Goal: Task Accomplishment & Management: Use online tool/utility

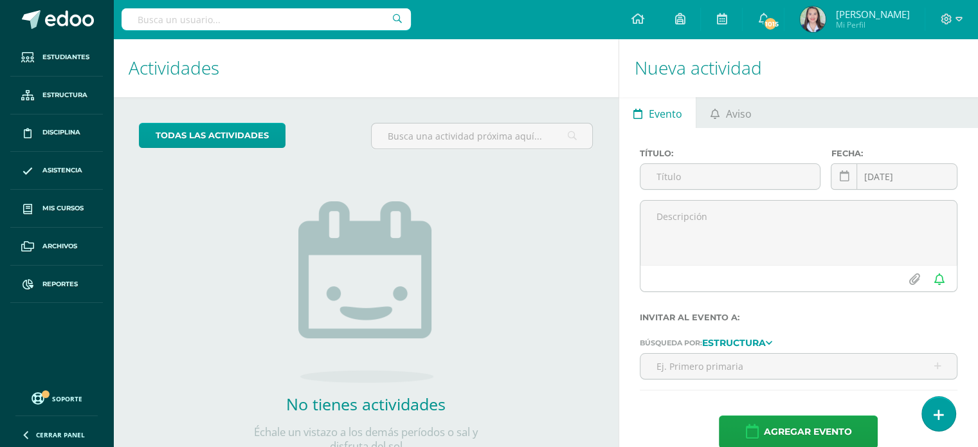
click at [242, 2] on div at bounding box center [266, 19] width 289 height 39
click at [243, 18] on input "text" at bounding box center [266, 19] width 289 height 22
type input "luna"
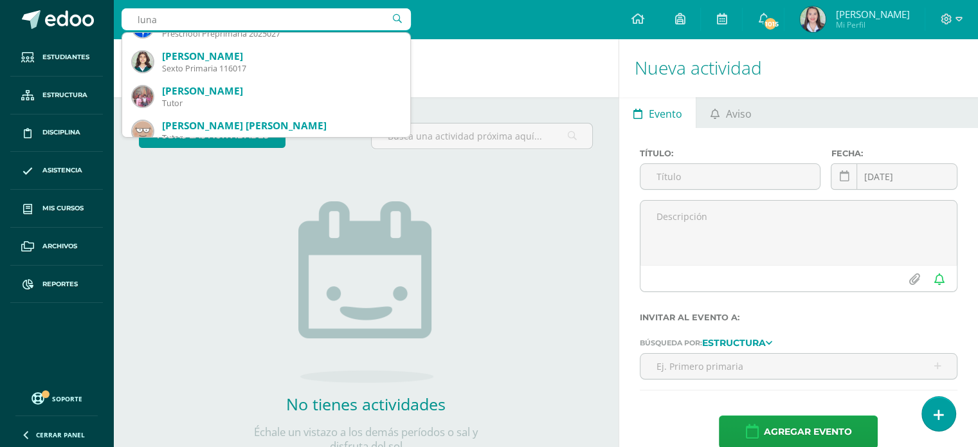
scroll to position [129, 0]
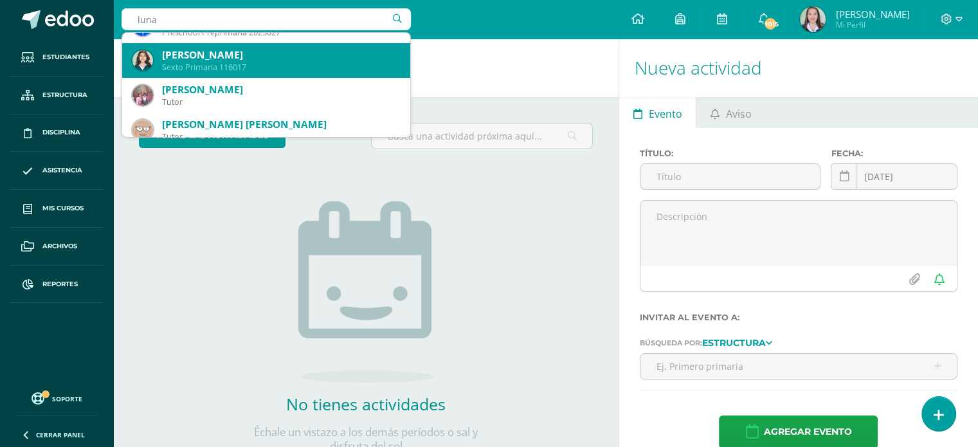
click at [237, 59] on div "Luna Sofía Rivera Passarelli" at bounding box center [281, 55] width 238 height 14
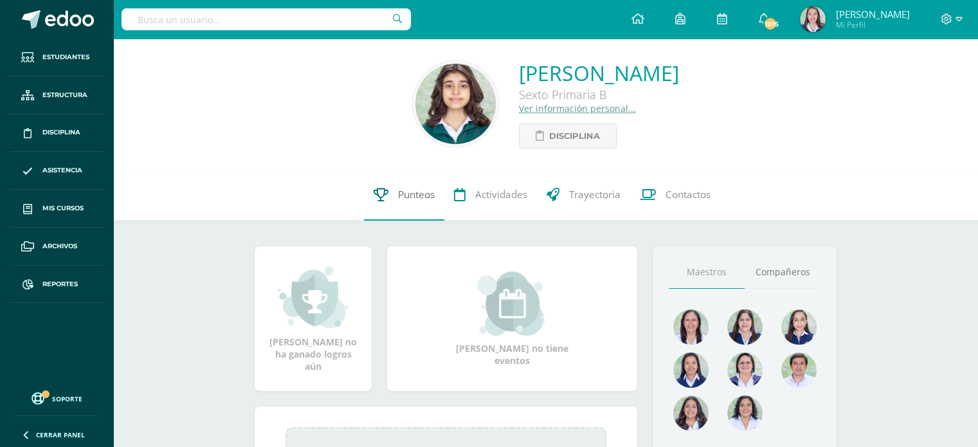
click at [398, 197] on span "Punteos" at bounding box center [416, 195] width 37 height 14
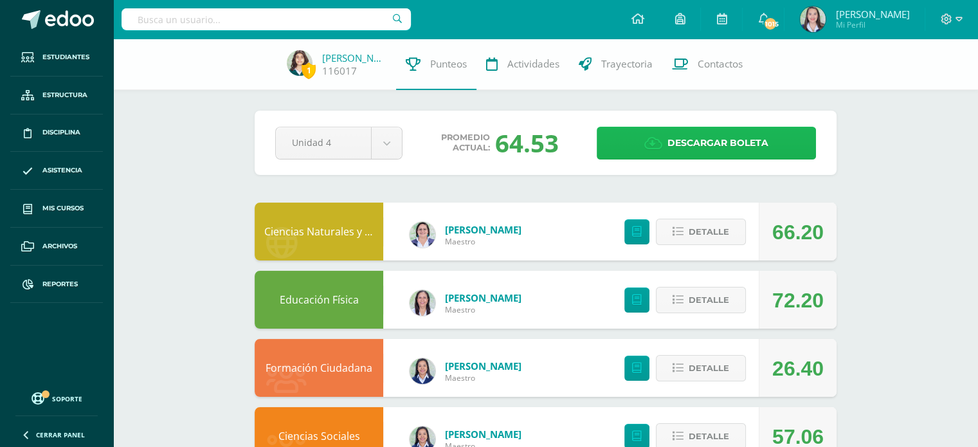
click at [684, 134] on span "Descargar boleta" at bounding box center [717, 143] width 101 height 32
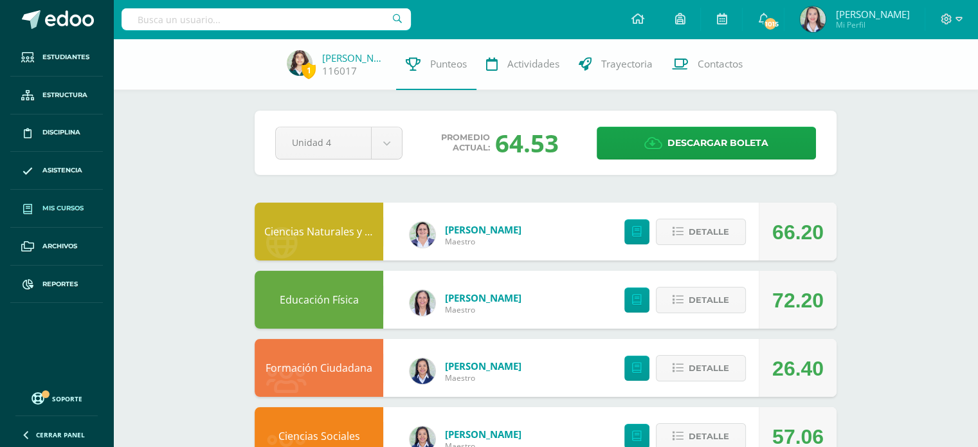
click at [70, 208] on span "Mis cursos" at bounding box center [62, 208] width 41 height 10
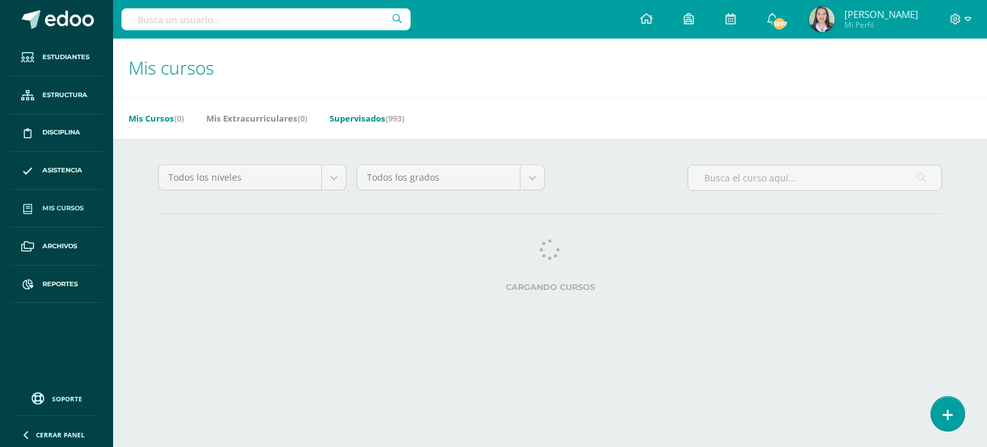
click at [401, 120] on span "(993)" at bounding box center [395, 119] width 19 height 12
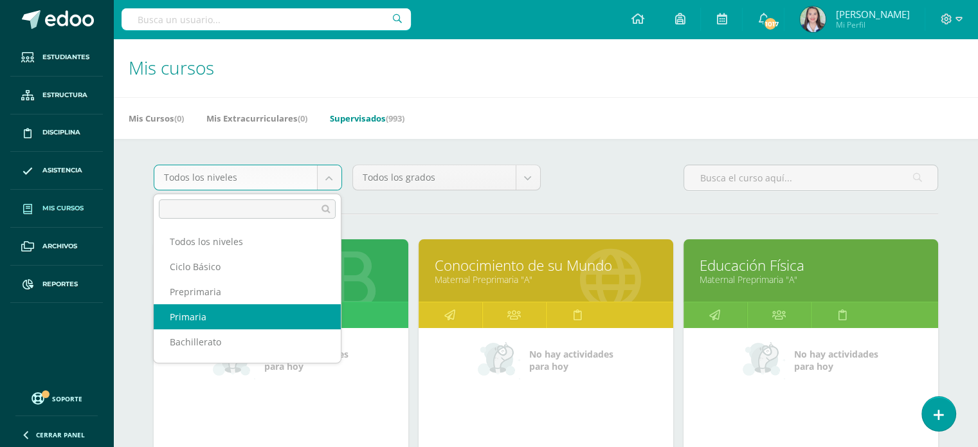
select select "6"
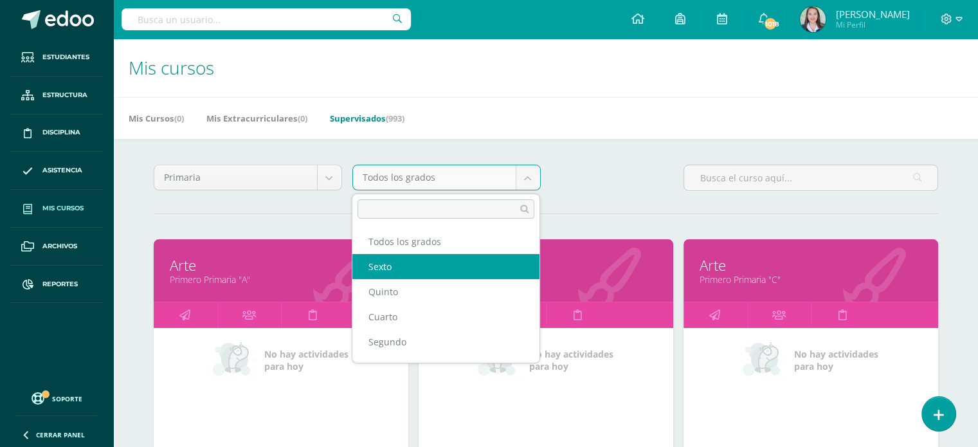
select select "17"
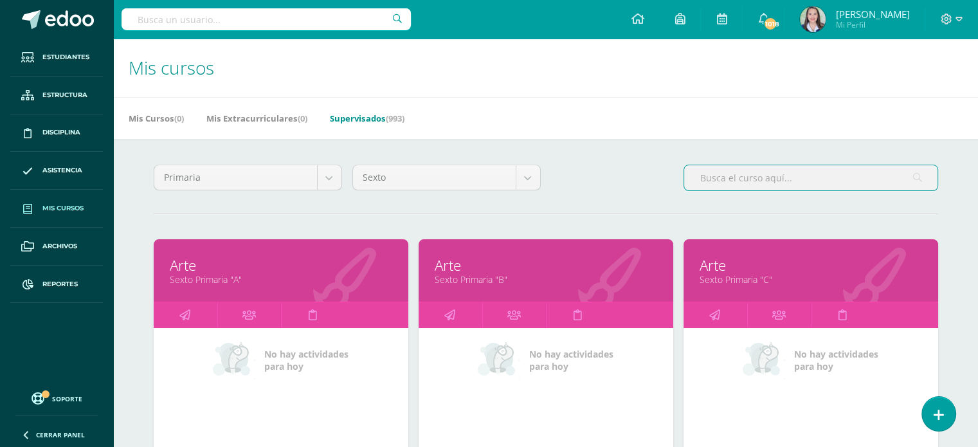
click at [716, 170] on input "text" at bounding box center [810, 177] width 253 height 25
type input "m"
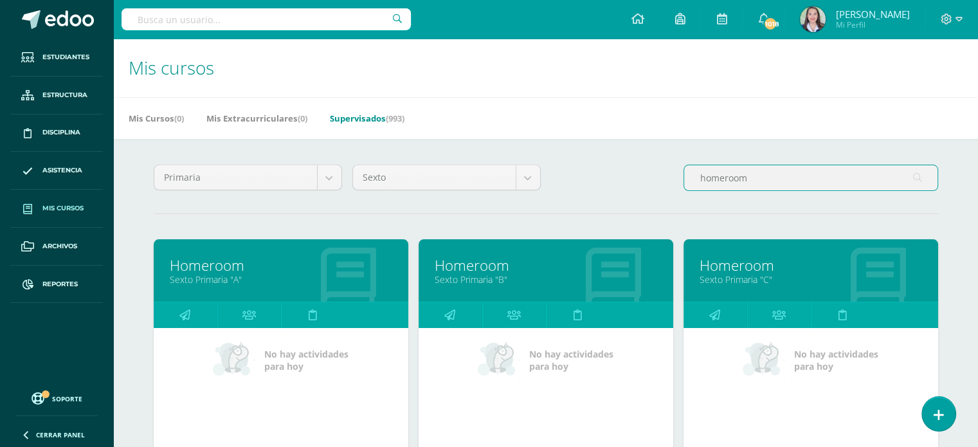
type input "homeroom"
click at [729, 269] on link "Homeroom" at bounding box center [810, 265] width 222 height 20
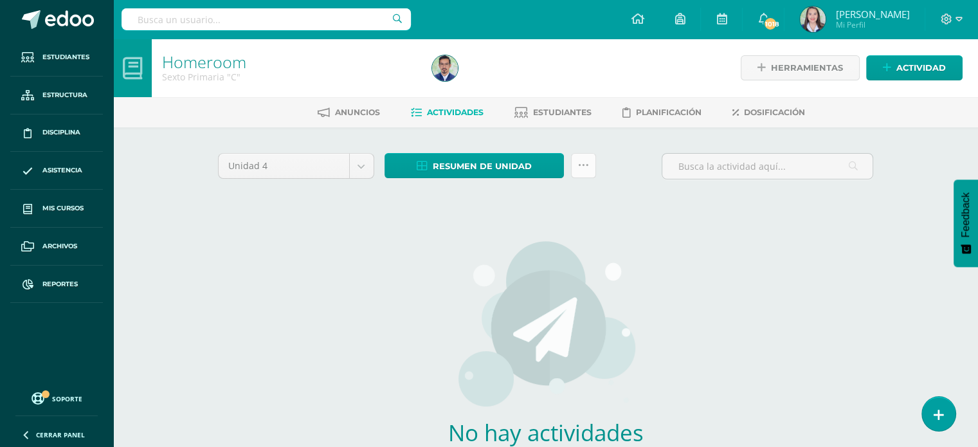
click at [584, 166] on icon at bounding box center [583, 165] width 11 height 11
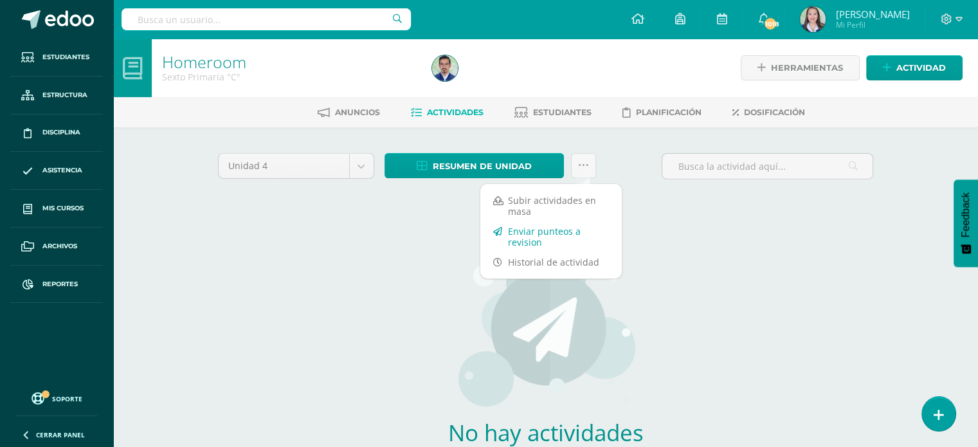
click at [503, 232] on link "Enviar punteos a revision" at bounding box center [550, 236] width 141 height 31
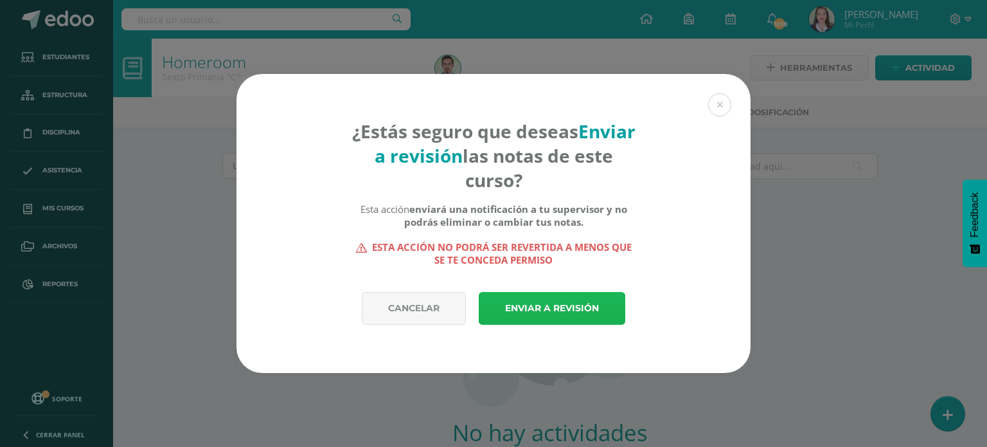
click at [541, 298] on link "Enviar a revisión" at bounding box center [552, 308] width 147 height 33
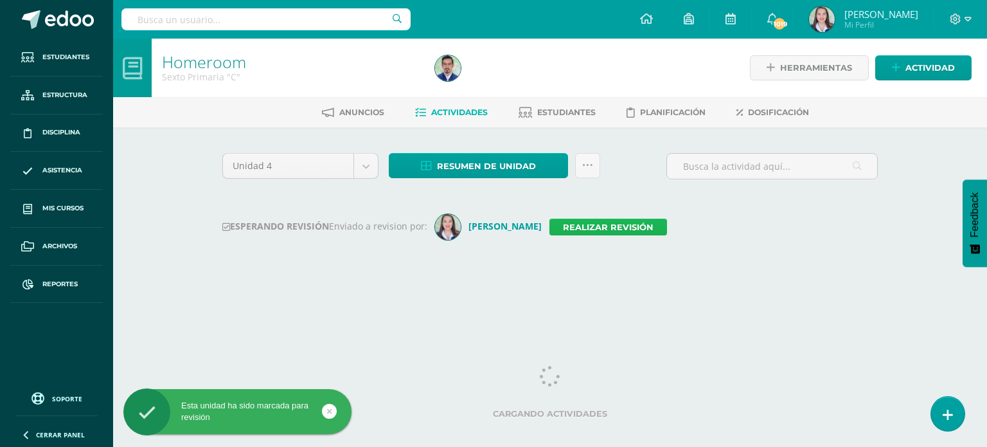
click at [614, 231] on link "Realizar revisión" at bounding box center [609, 227] width 118 height 17
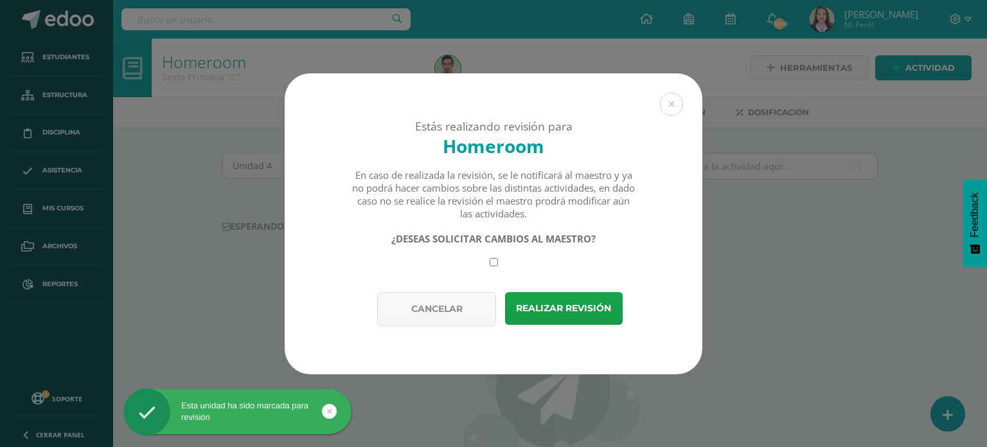
click at [490, 262] on input "checkbox" at bounding box center [494, 262] width 8 height 8
checkbox input "true"
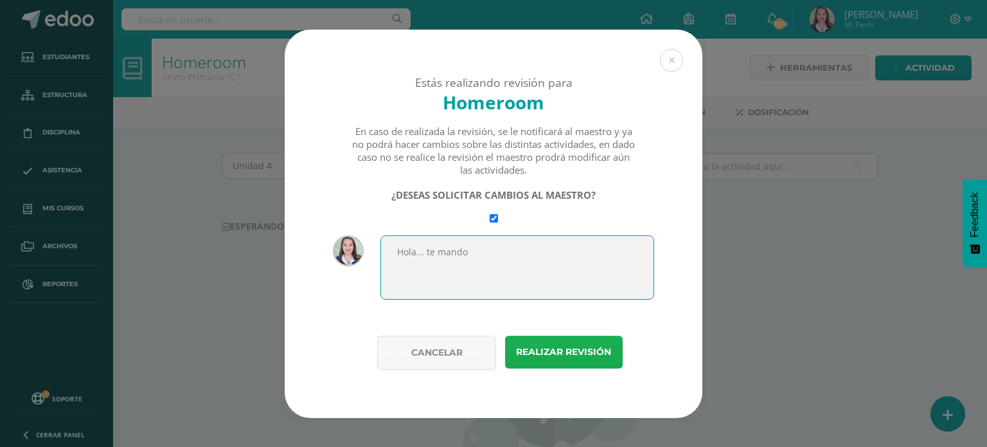
type textarea "Hola... te mando"
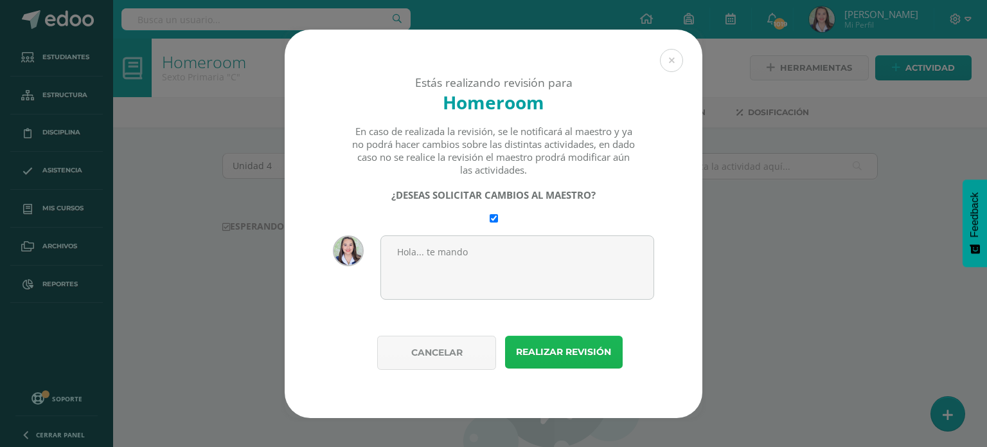
click at [574, 356] on button "Realizar revisión" at bounding box center [564, 352] width 118 height 33
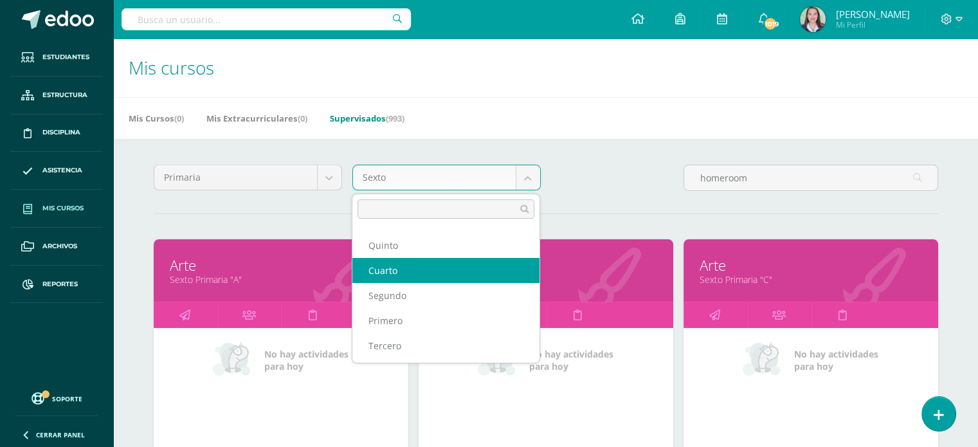
scroll to position [46, 0]
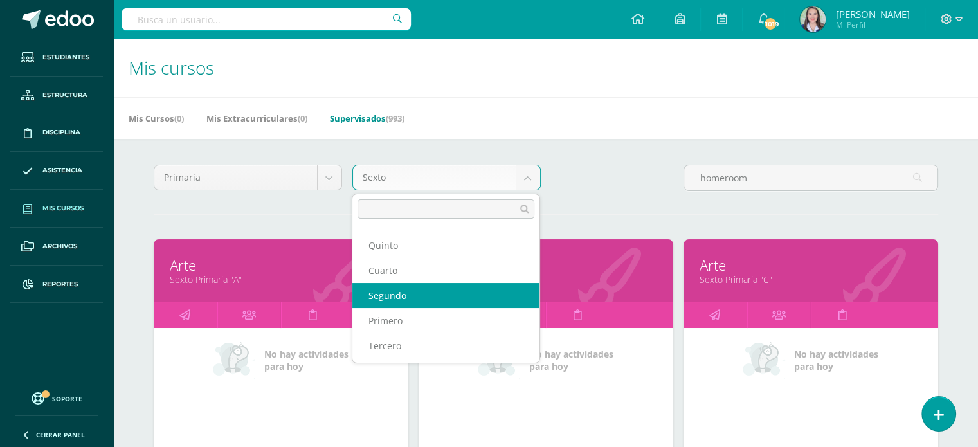
select select "13"
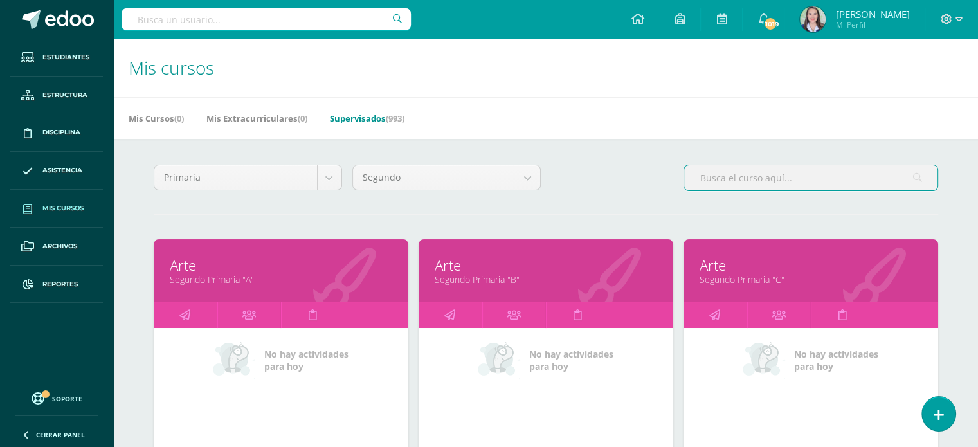
click at [743, 182] on input "text" at bounding box center [810, 177] width 253 height 25
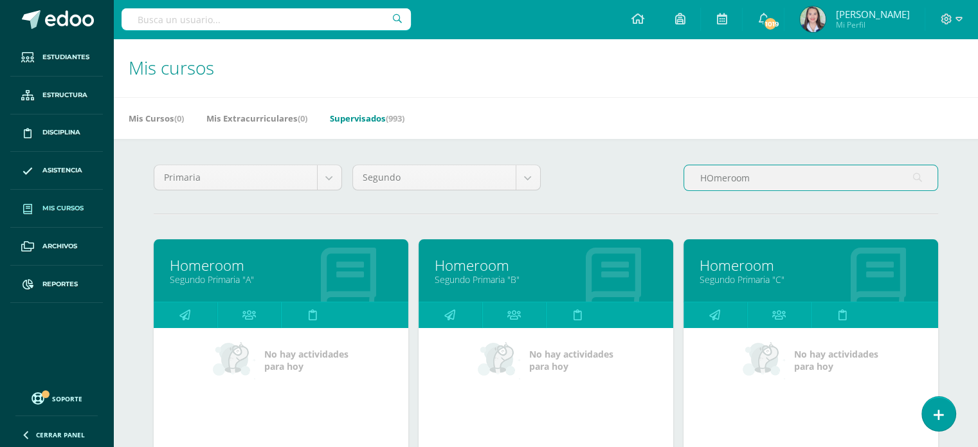
type input "HOmeroom"
click at [753, 283] on link "Segundo Primaria "C"" at bounding box center [810, 279] width 222 height 12
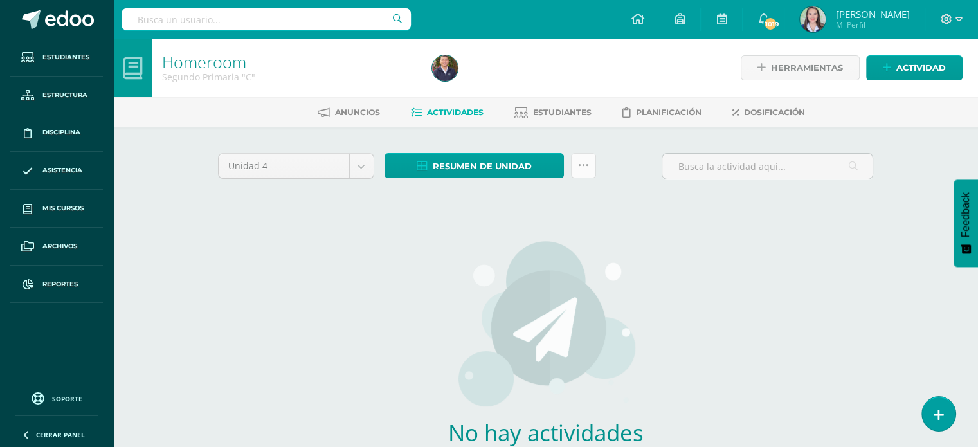
click at [587, 167] on icon at bounding box center [583, 165] width 11 height 11
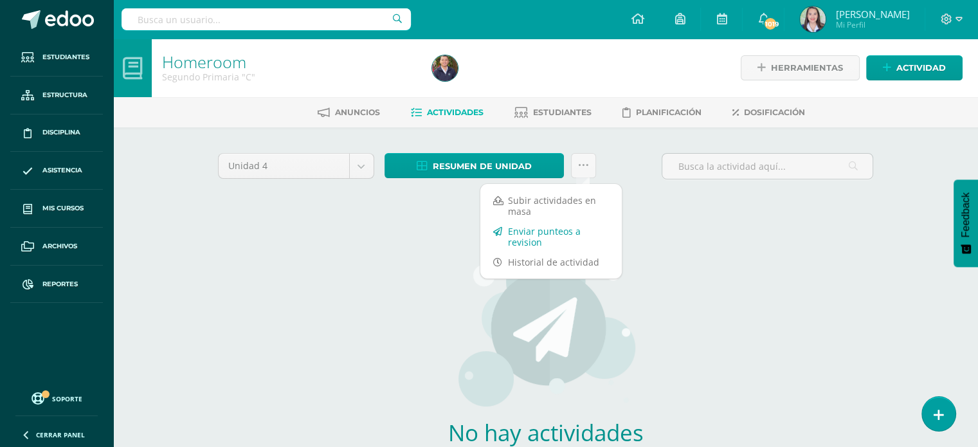
click at [532, 226] on link "Enviar punteos a revision" at bounding box center [550, 236] width 141 height 31
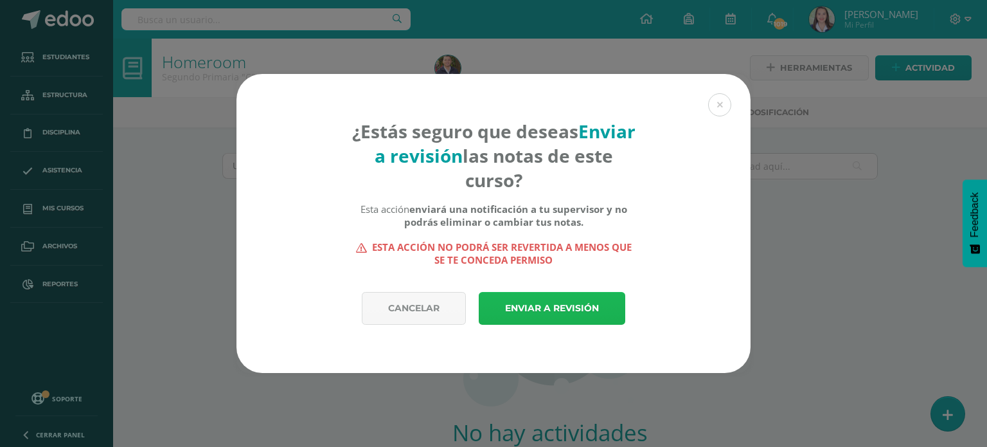
click at [538, 300] on link "Enviar a revisión" at bounding box center [552, 308] width 147 height 33
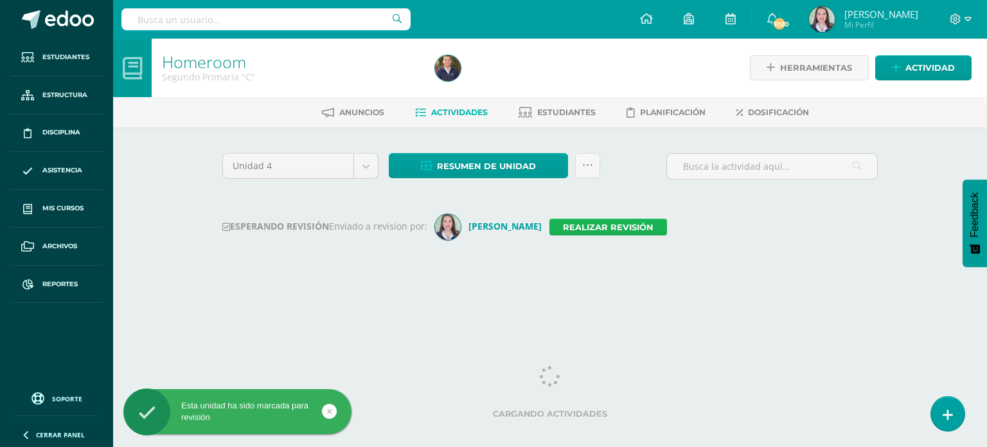
click at [608, 226] on link "Realizar revisión" at bounding box center [609, 227] width 118 height 17
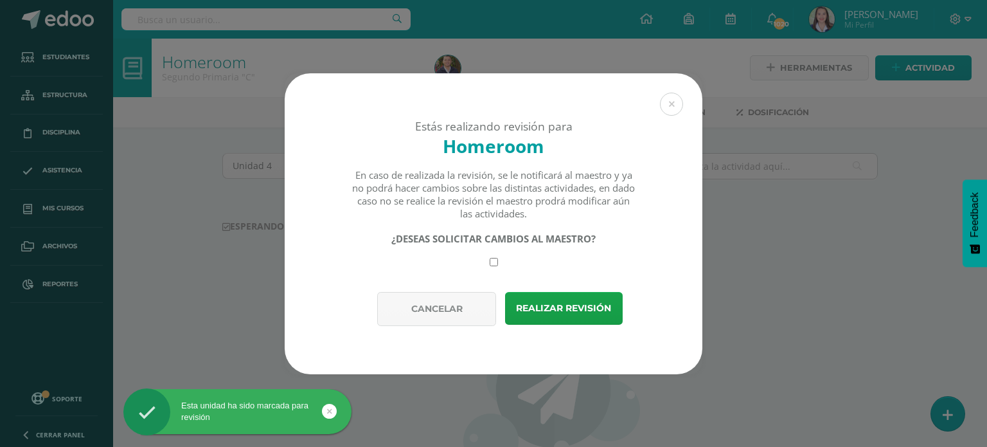
click at [490, 264] on input "checkbox" at bounding box center [494, 262] width 8 height 8
checkbox input "true"
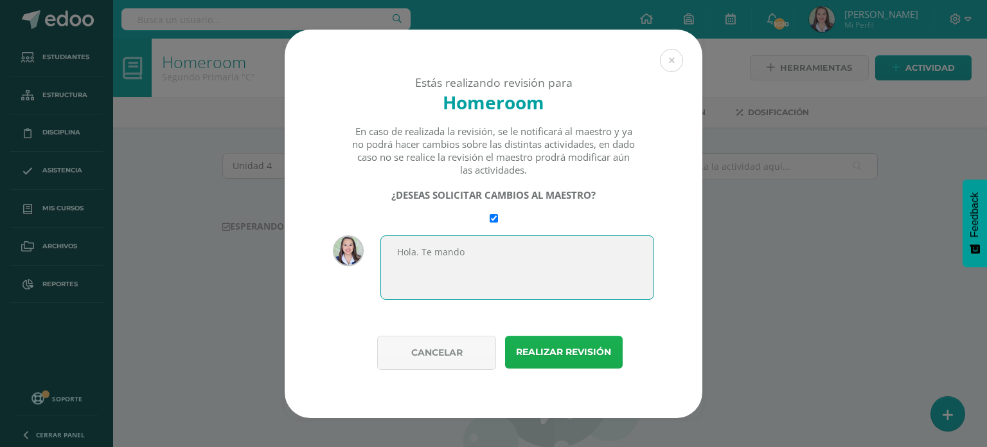
type textarea "Hola. Te mando"
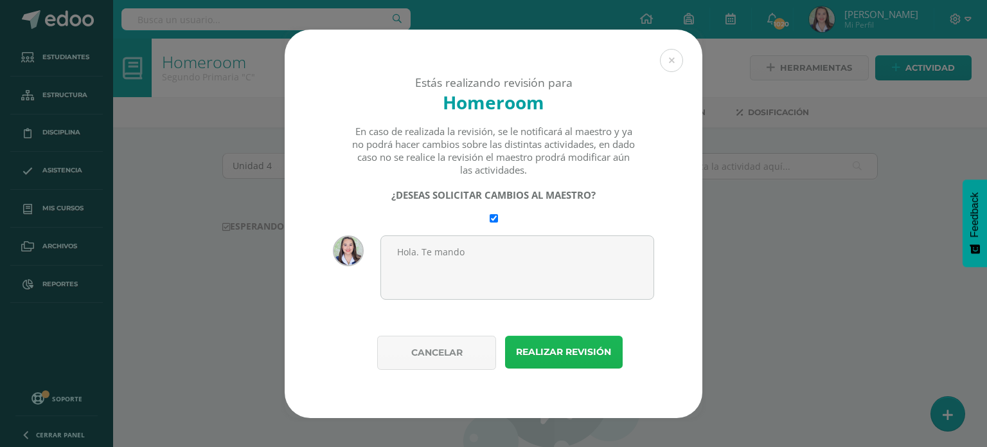
click at [573, 359] on button "Realizar revisión" at bounding box center [564, 352] width 118 height 33
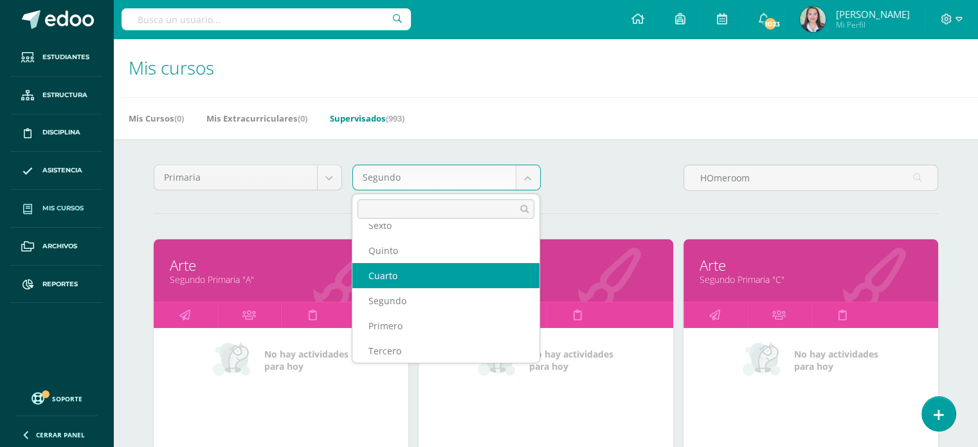
scroll to position [46, 0]
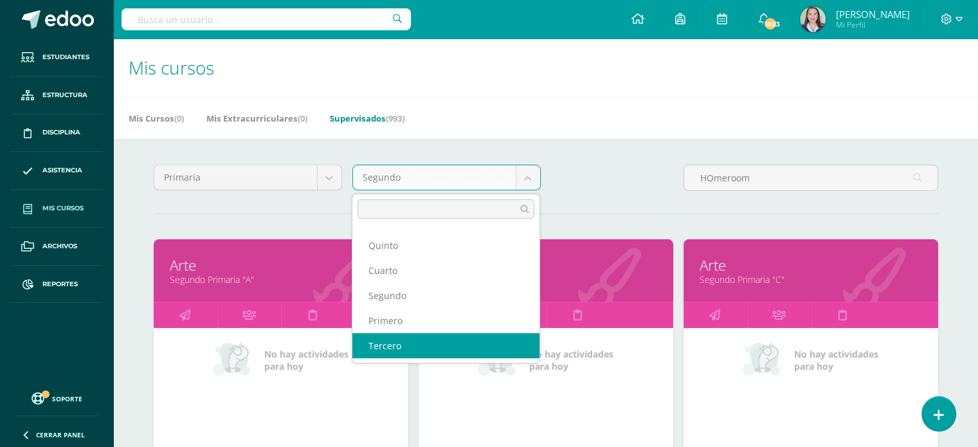
select select "14"
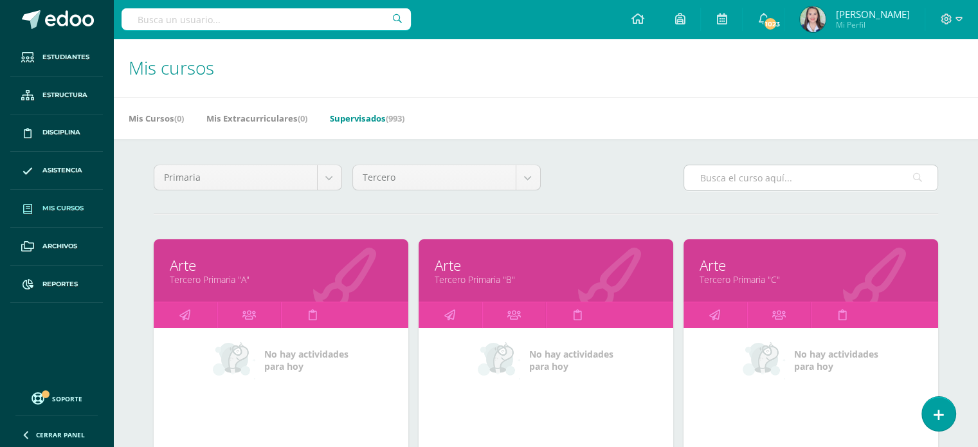
click at [772, 182] on input "text" at bounding box center [810, 177] width 253 height 25
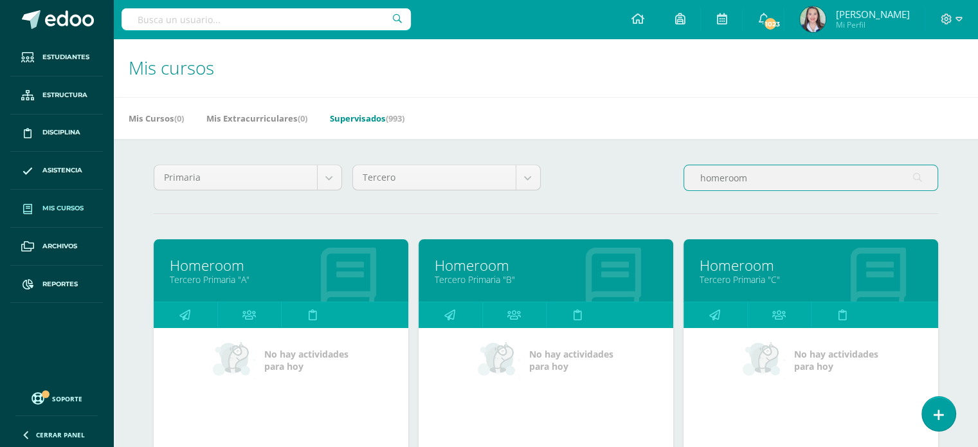
type input "homeroom"
click at [516, 280] on link "Tercero Primaria "B"" at bounding box center [546, 279] width 222 height 12
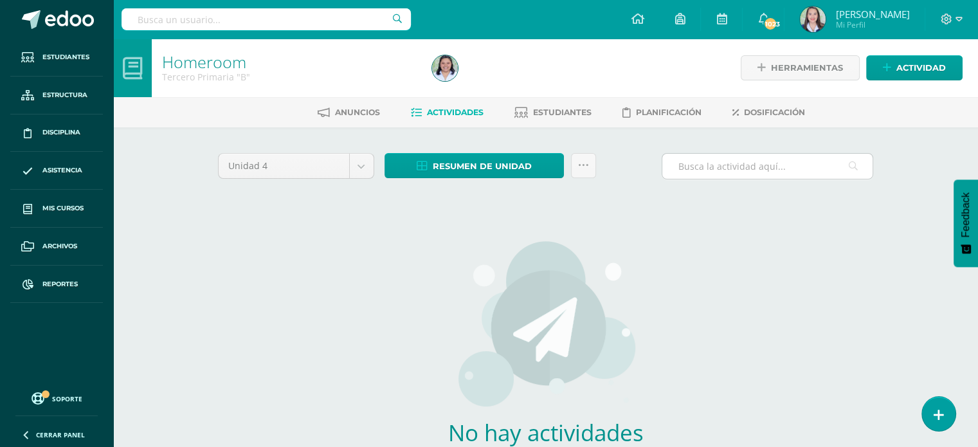
click at [707, 167] on input "text" at bounding box center [767, 166] width 210 height 25
type input "h"
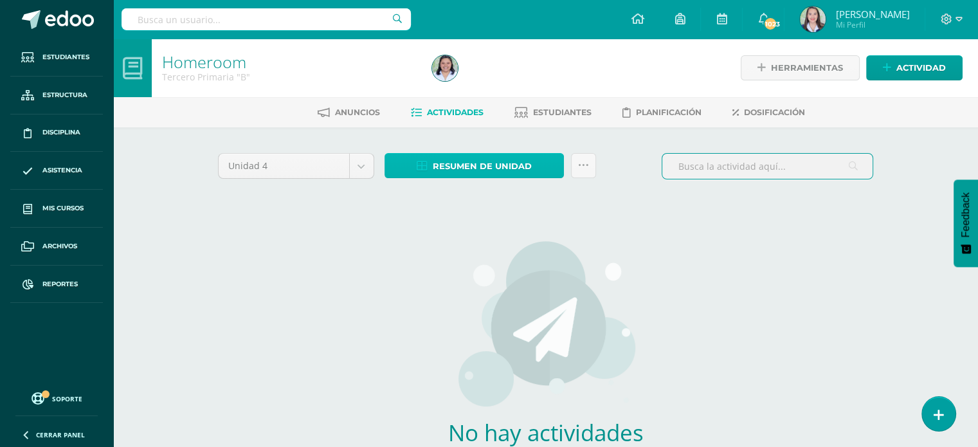
click at [544, 158] on link "Resumen de unidad" at bounding box center [473, 165] width 179 height 25
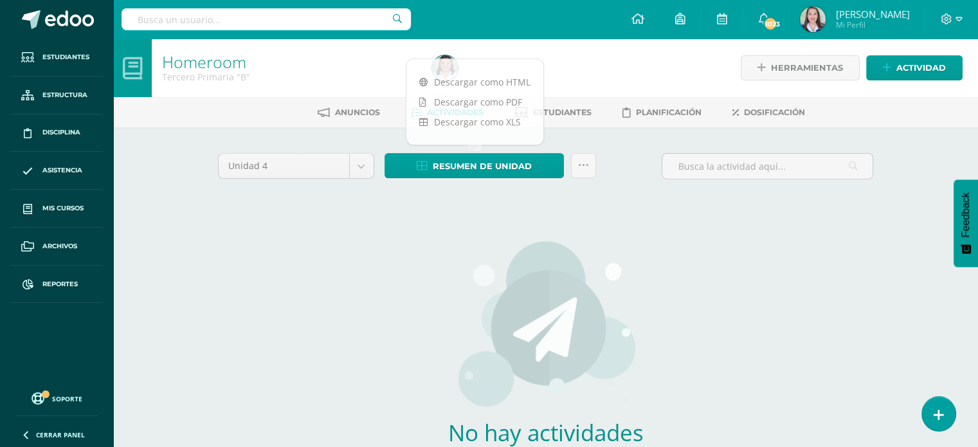
drag, startPoint x: 604, startPoint y: 228, endPoint x: 597, endPoint y: 173, distance: 55.8
click at [605, 228] on div "No hay actividades Este curso no tiene ninguna actividad en esta Unidad, puedes…" at bounding box center [545, 370] width 379 height 313
click at [590, 159] on link at bounding box center [583, 165] width 25 height 25
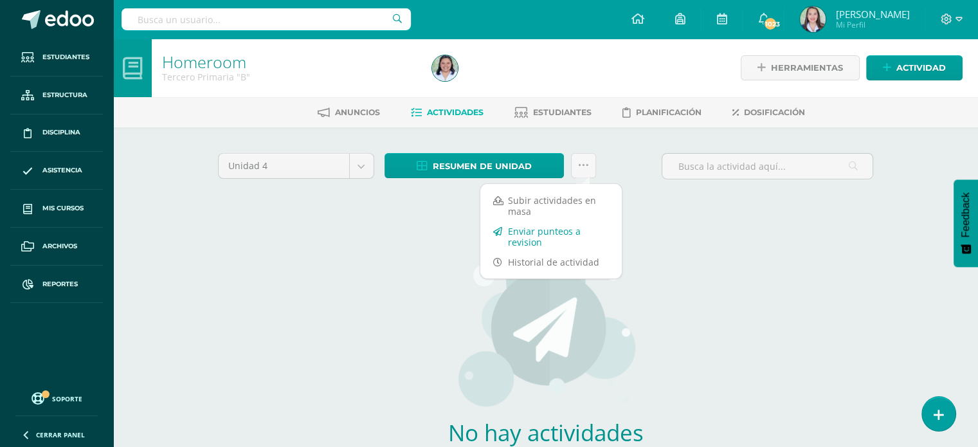
click at [557, 234] on link "Enviar punteos a revision" at bounding box center [550, 236] width 141 height 31
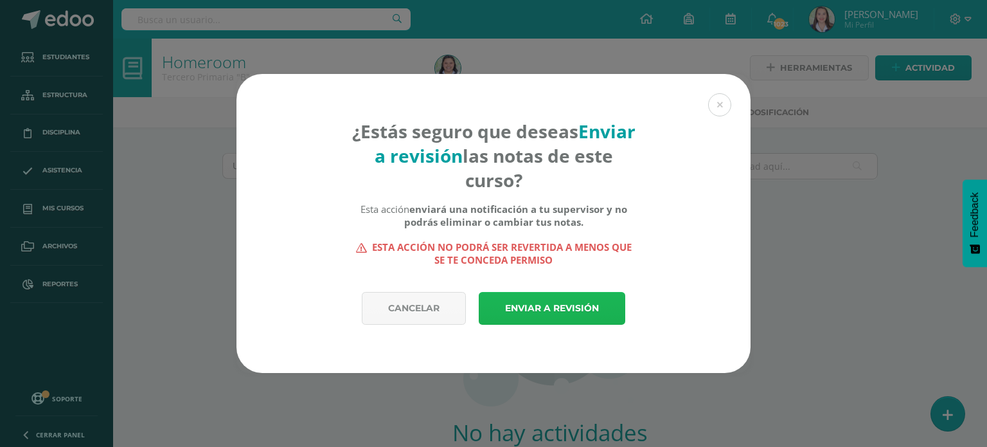
click at [541, 302] on link "Enviar a revisión" at bounding box center [552, 308] width 147 height 33
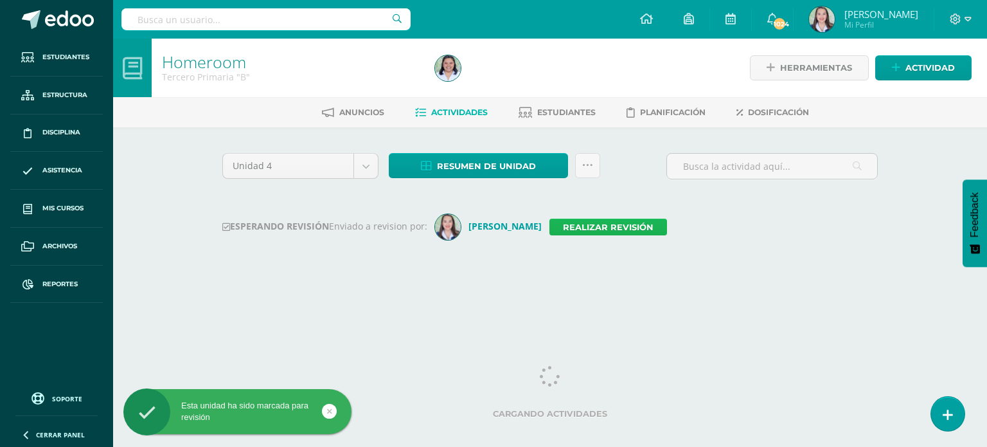
click at [629, 227] on link "Realizar revisión" at bounding box center [609, 227] width 118 height 17
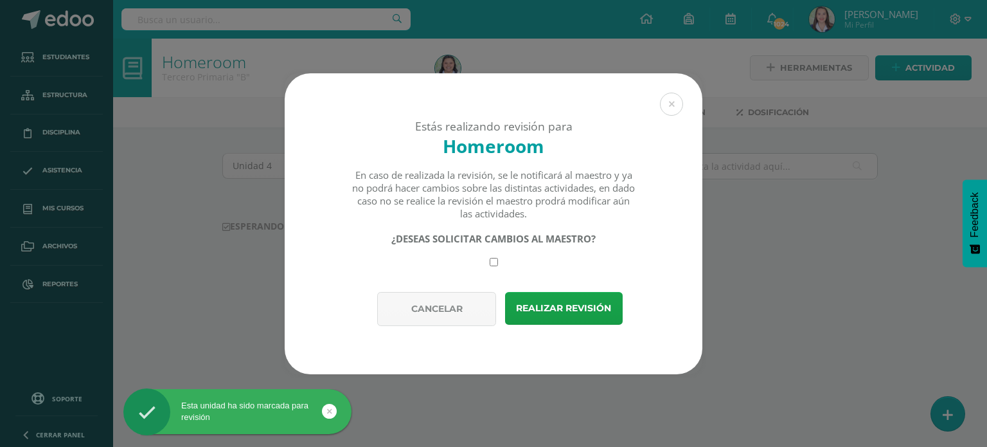
click at [493, 261] on input "checkbox" at bounding box center [494, 262] width 8 height 8
checkbox input "true"
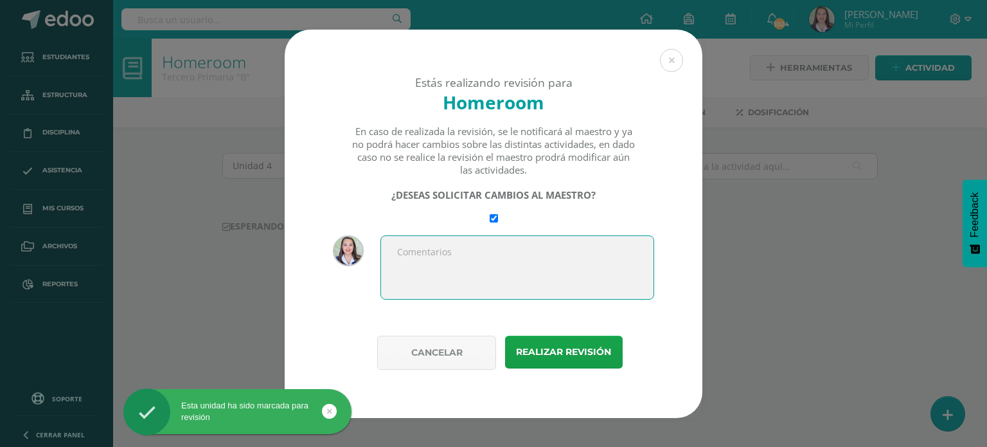
click at [488, 280] on textarea at bounding box center [518, 267] width 274 height 64
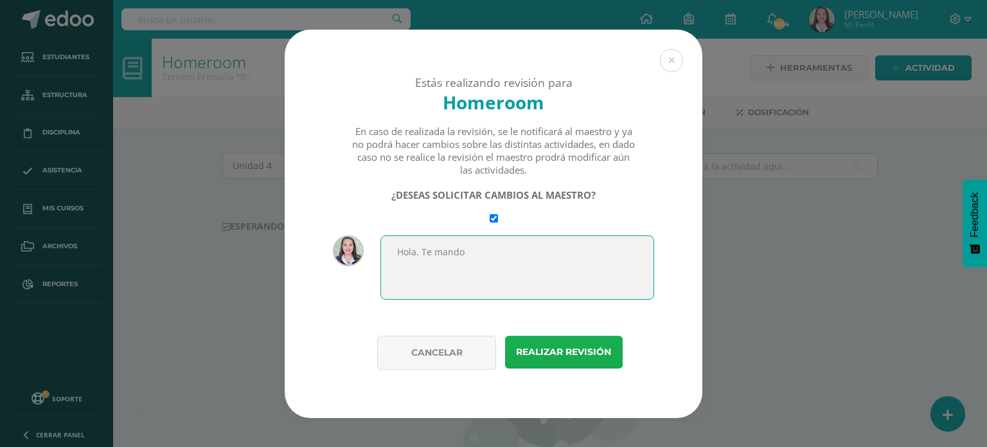
type textarea "Hola. Te mando"
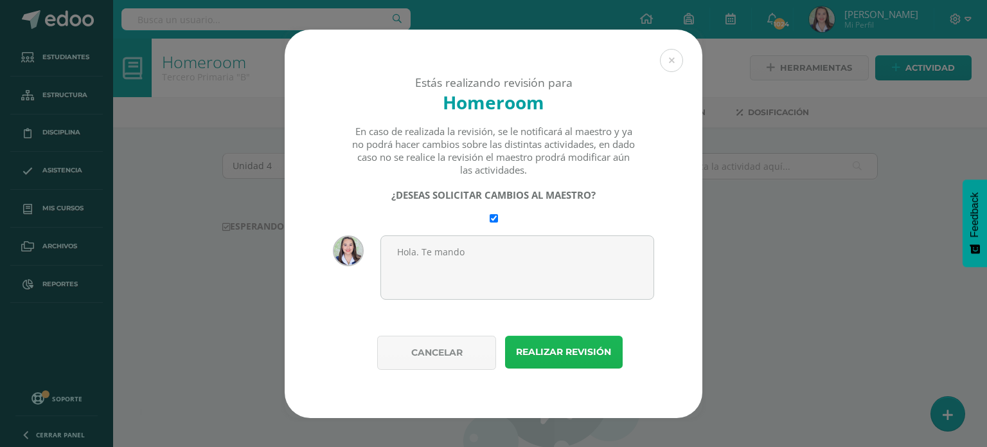
click at [578, 354] on button "Realizar revisión" at bounding box center [564, 352] width 118 height 33
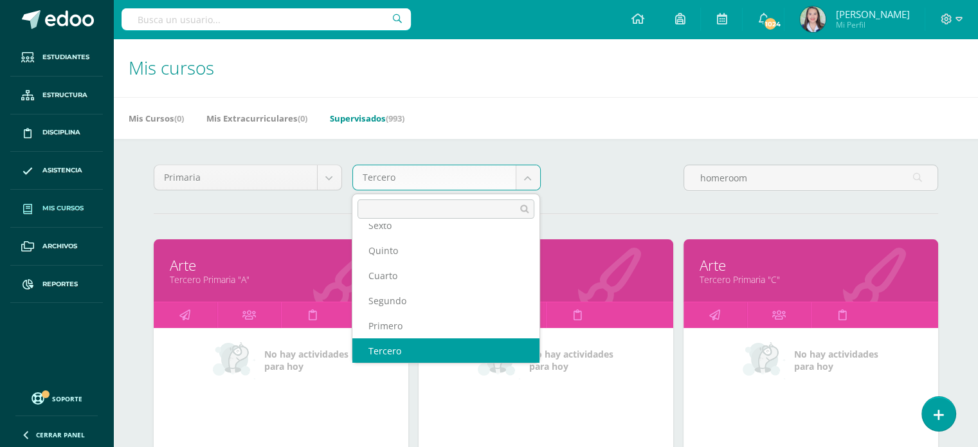
scroll to position [30, 0]
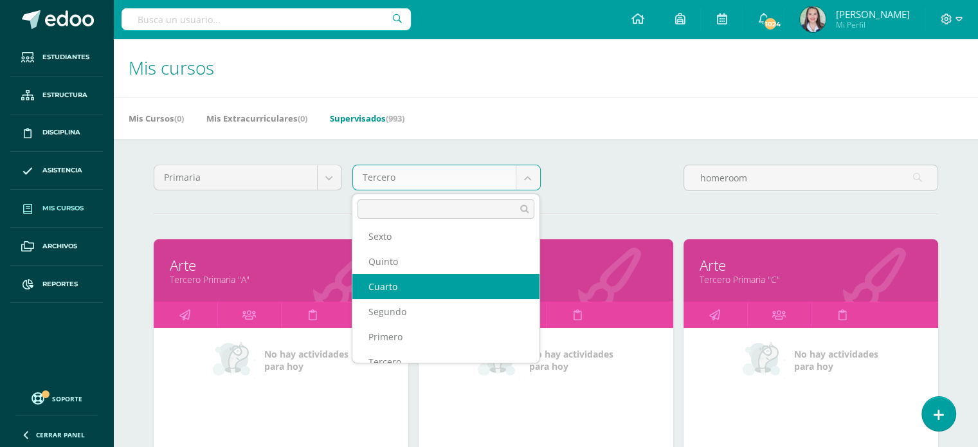
select select "15"
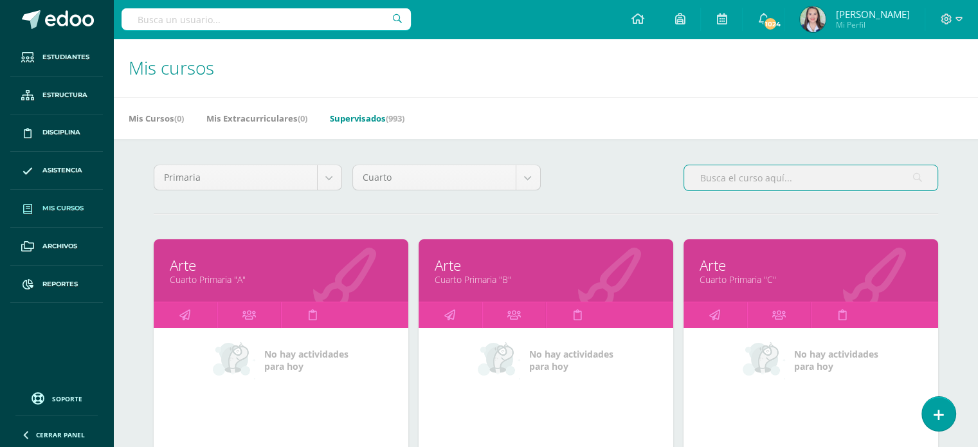
click at [757, 179] on input "text" at bounding box center [810, 177] width 253 height 25
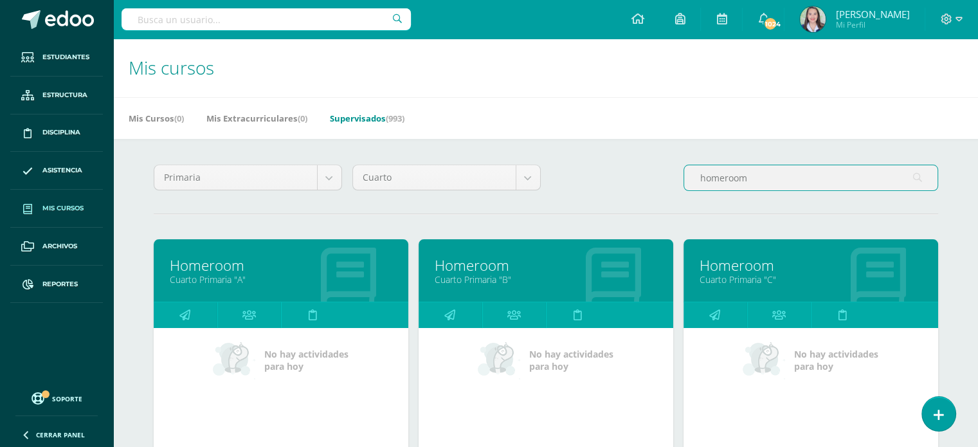
type input "homeroom"
click at [491, 266] on link "Homeroom" at bounding box center [546, 265] width 222 height 20
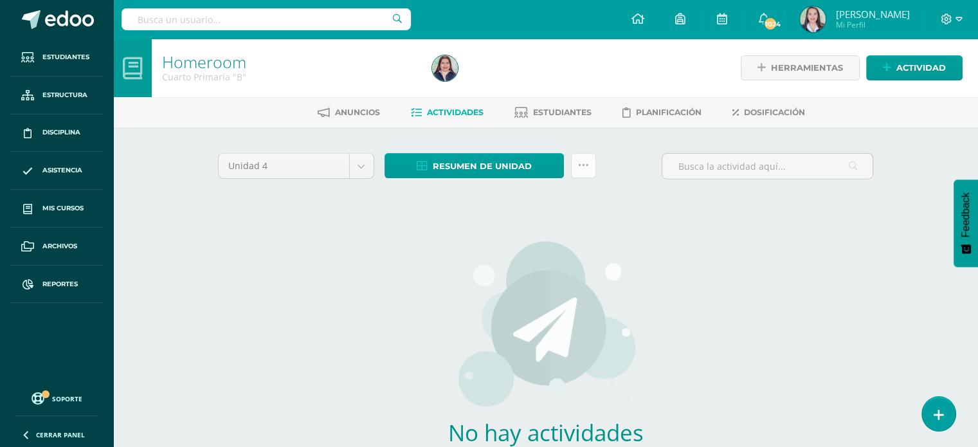
click at [571, 169] on link at bounding box center [583, 165] width 25 height 25
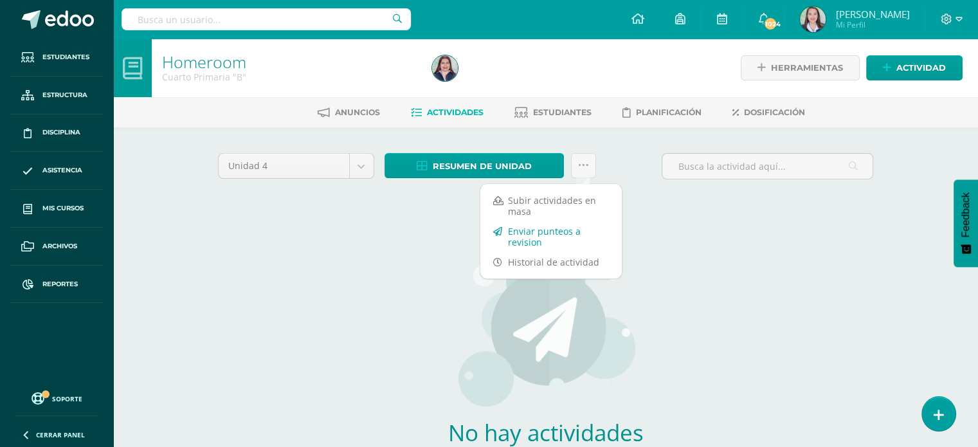
click at [545, 227] on link "Enviar punteos a revision" at bounding box center [550, 236] width 141 height 31
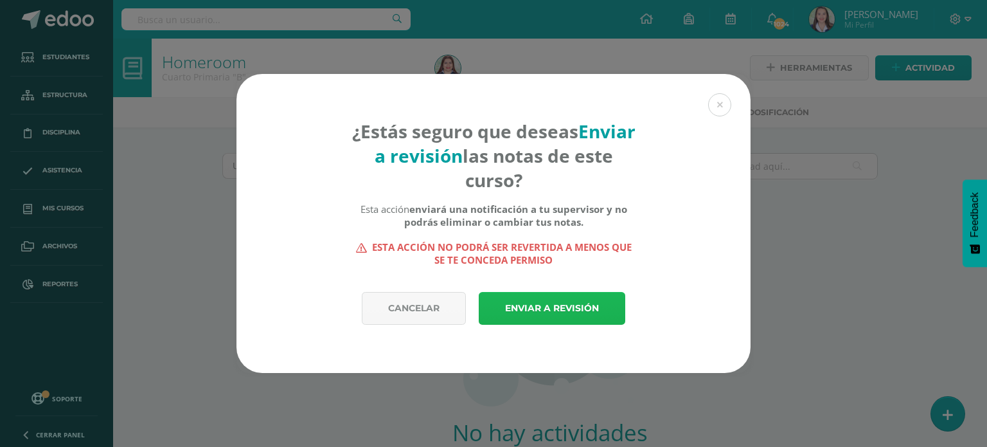
click at [548, 298] on link "Enviar a revisión" at bounding box center [552, 308] width 147 height 33
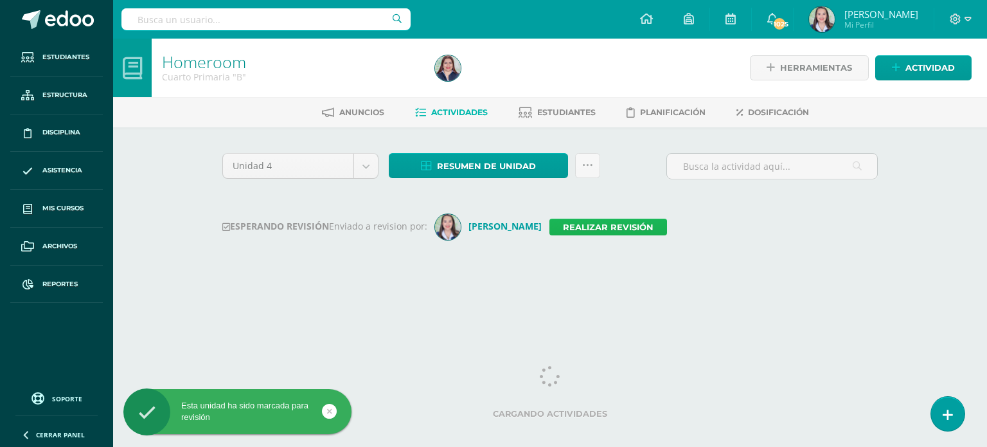
click at [595, 221] on link "Realizar revisión" at bounding box center [609, 227] width 118 height 17
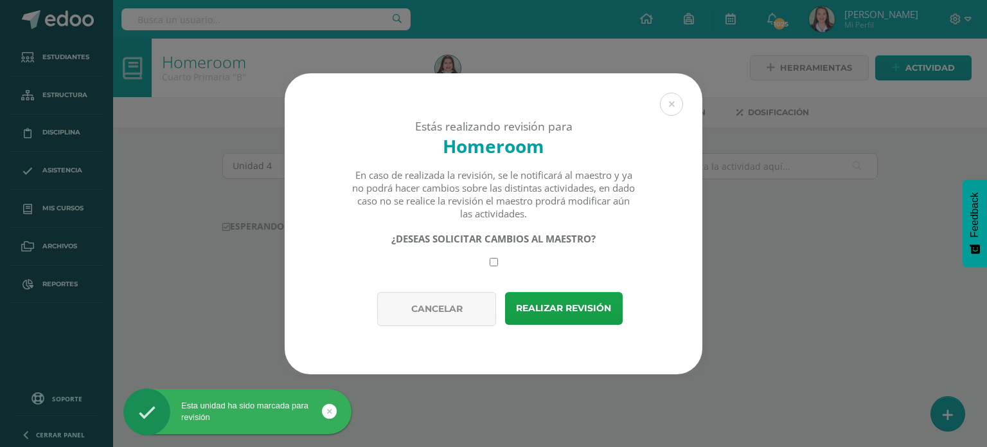
click at [498, 262] on input "checkbox" at bounding box center [494, 262] width 8 height 8
checkbox input "true"
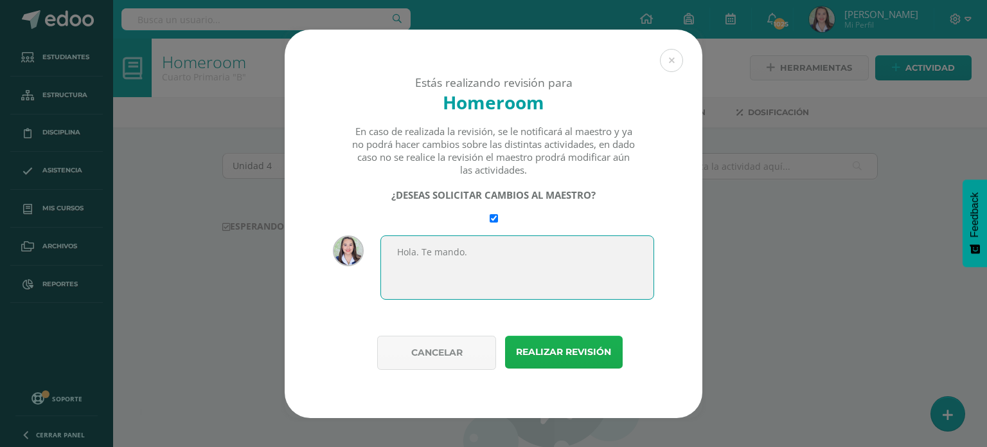
type textarea "Hola. Te mando."
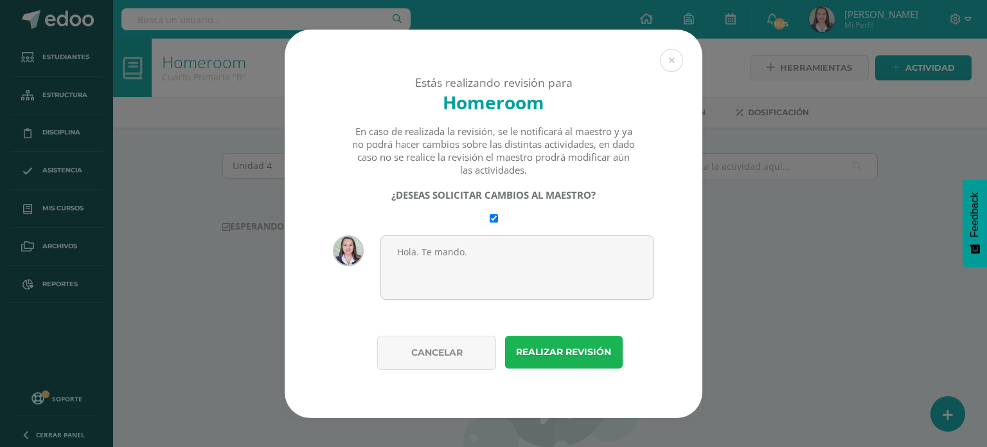
click at [557, 352] on button "Realizar revisión" at bounding box center [564, 352] width 118 height 33
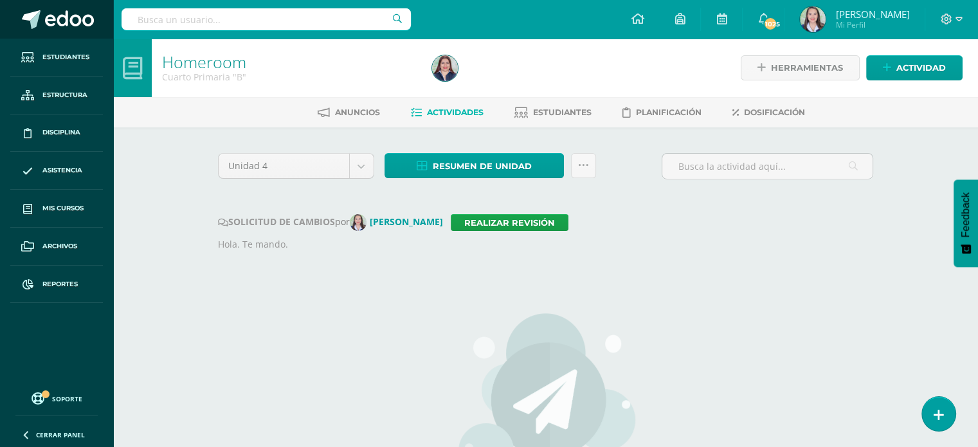
click at [49, 17] on span at bounding box center [69, 19] width 49 height 19
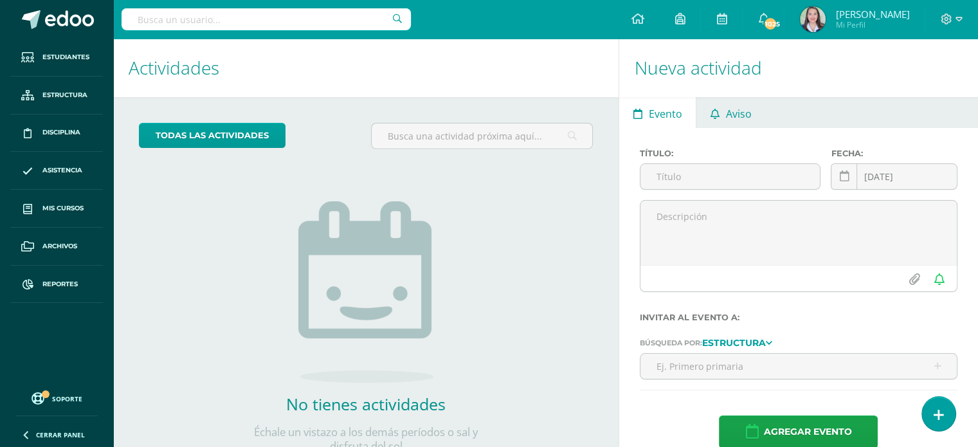
click at [727, 113] on span "Aviso" at bounding box center [739, 113] width 26 height 31
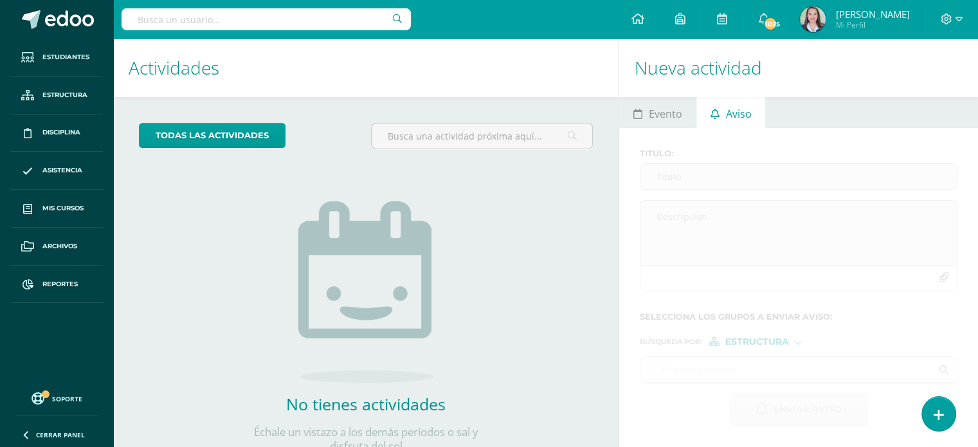
scroll to position [47, 0]
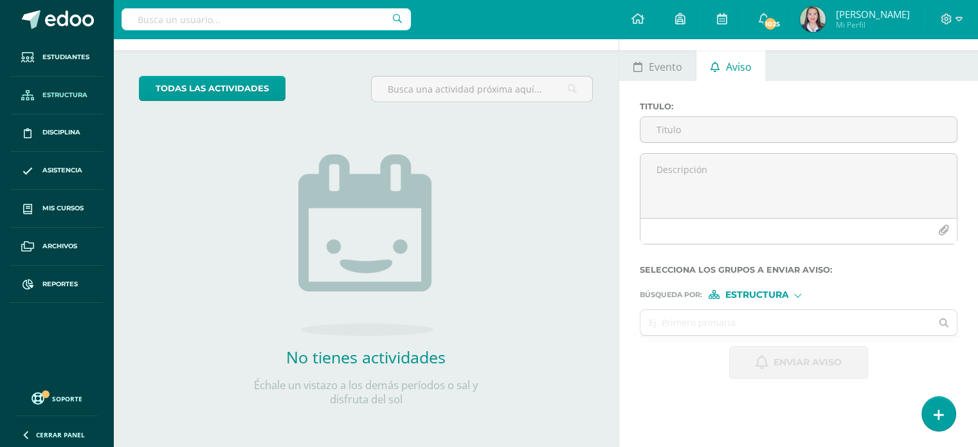
click at [69, 87] on link "Estructura" at bounding box center [56, 96] width 93 height 38
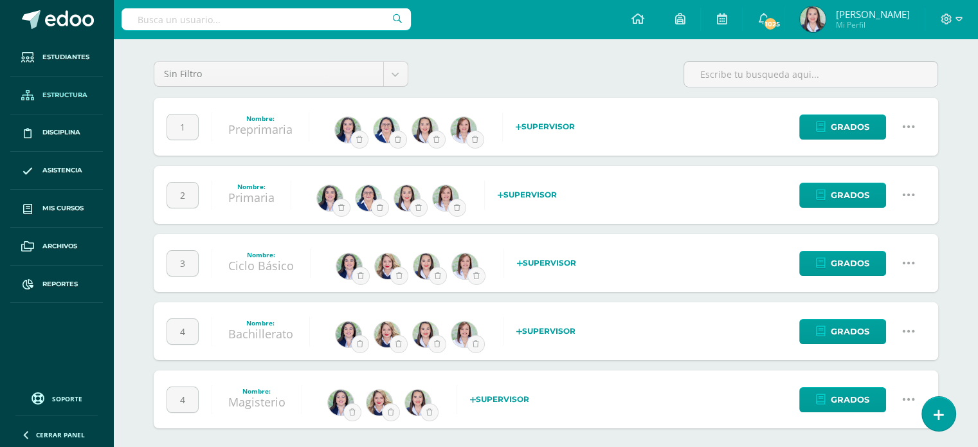
scroll to position [64, 0]
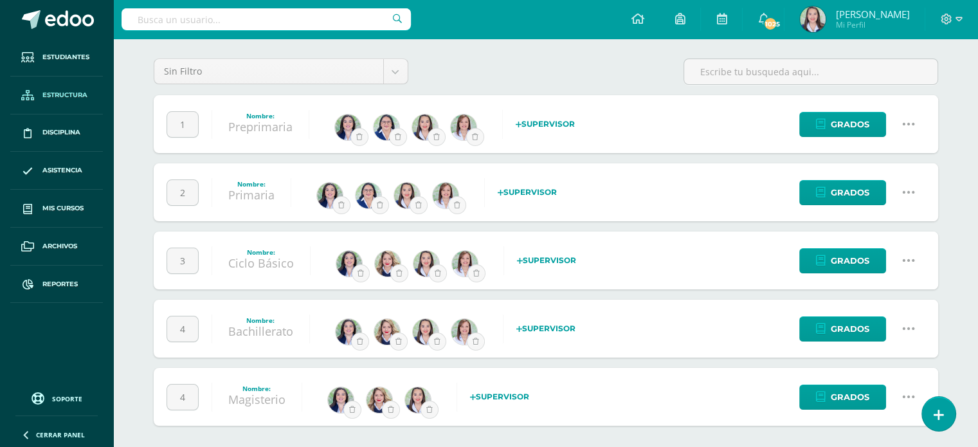
click at [903, 194] on icon at bounding box center [908, 192] width 14 height 14
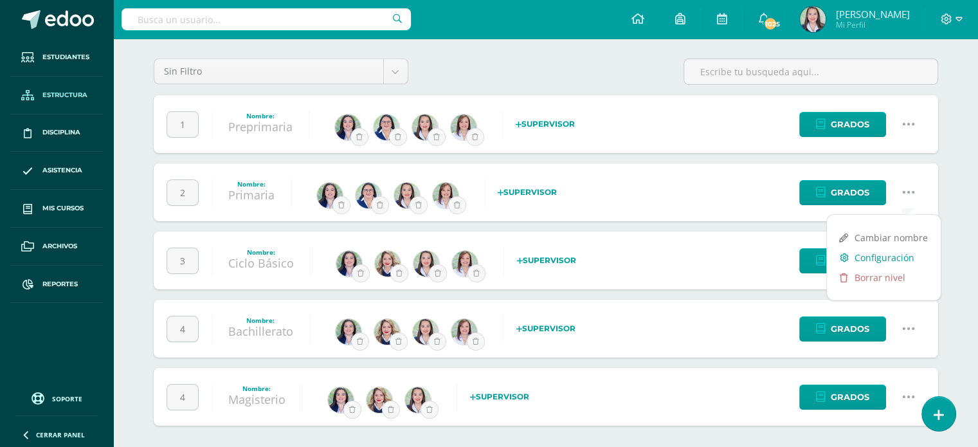
click at [867, 255] on link "Configuración" at bounding box center [884, 258] width 114 height 20
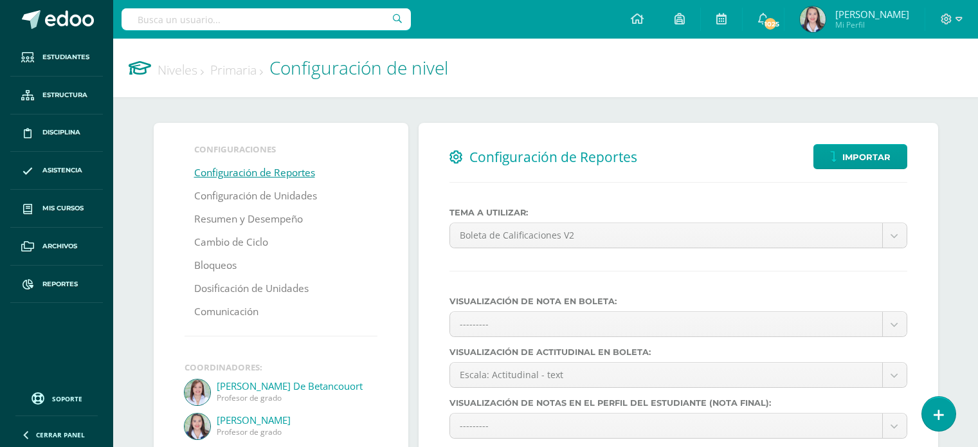
select select
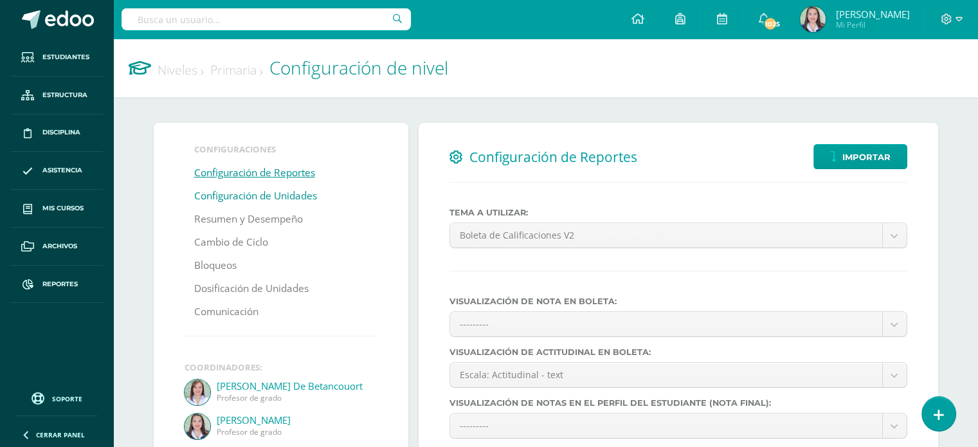
click at [224, 194] on link "Configuración de Unidades" at bounding box center [255, 196] width 123 height 23
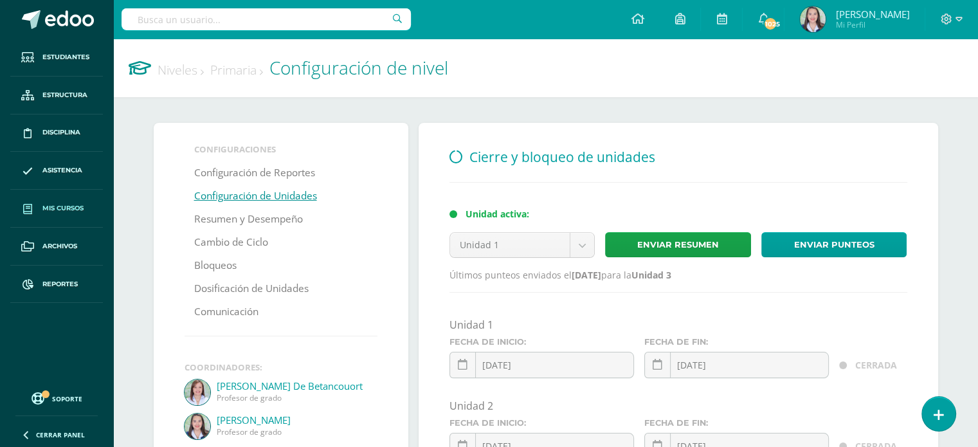
click at [66, 211] on span "Mis cursos" at bounding box center [62, 208] width 41 height 10
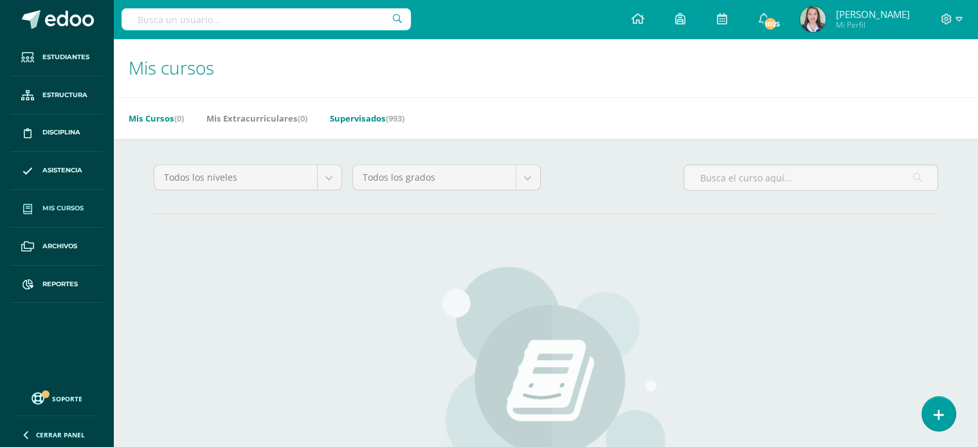
click at [404, 114] on span "(993)" at bounding box center [395, 119] width 19 height 12
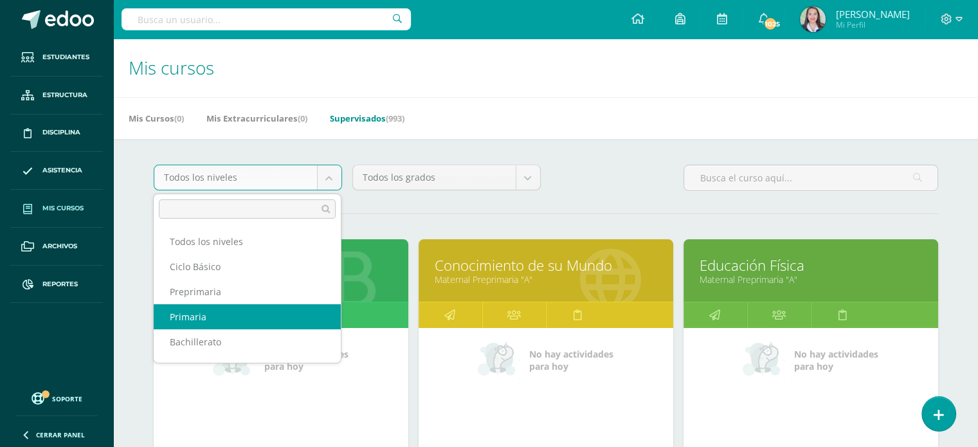
select select "6"
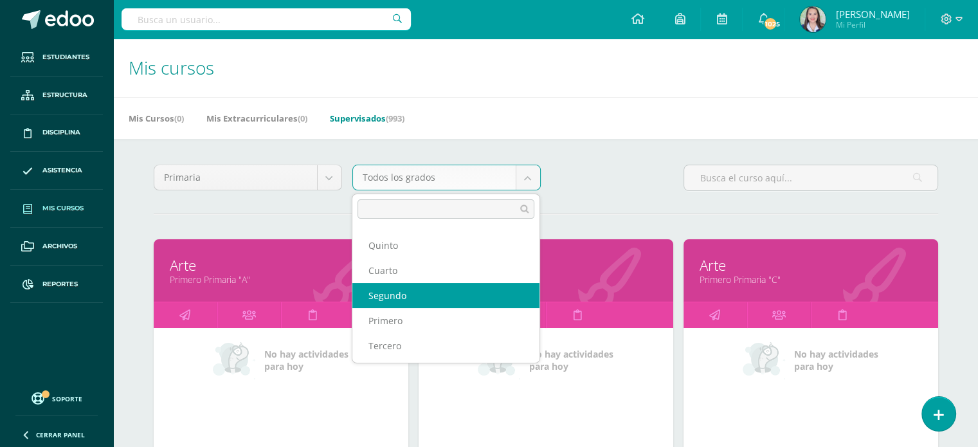
scroll to position [30, 0]
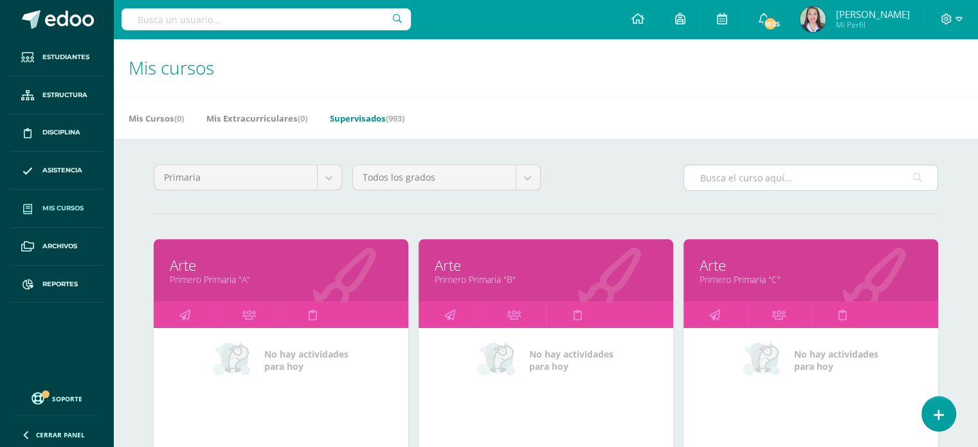
click at [797, 175] on input "text" at bounding box center [810, 177] width 253 height 25
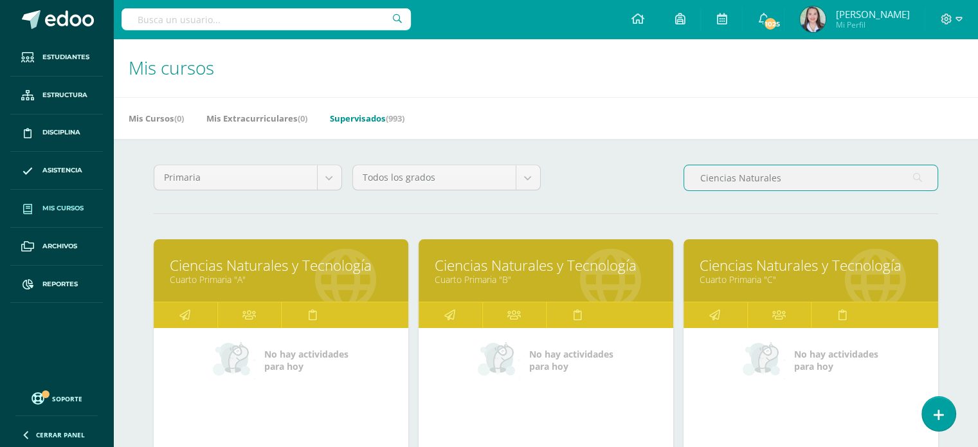
type input "Ciencias Naturales"
click at [275, 280] on link "Cuarto Primaria "A"" at bounding box center [281, 279] width 222 height 12
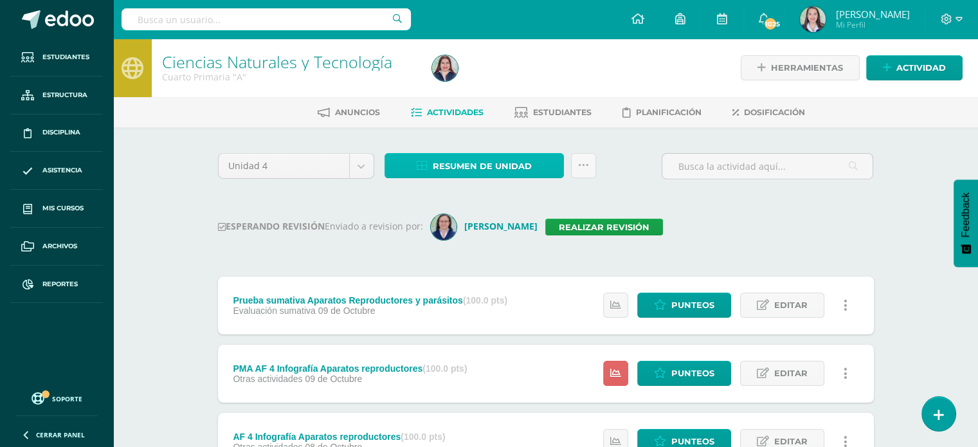
click at [450, 167] on span "Resumen de unidad" at bounding box center [482, 166] width 99 height 24
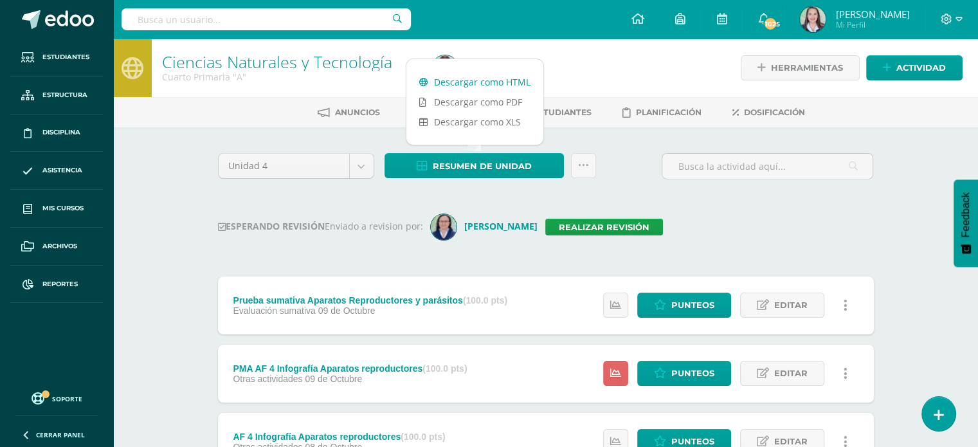
click at [444, 79] on link "Descargar como HTML" at bounding box center [474, 82] width 137 height 20
click at [569, 227] on link "Realizar revisión" at bounding box center [604, 227] width 118 height 17
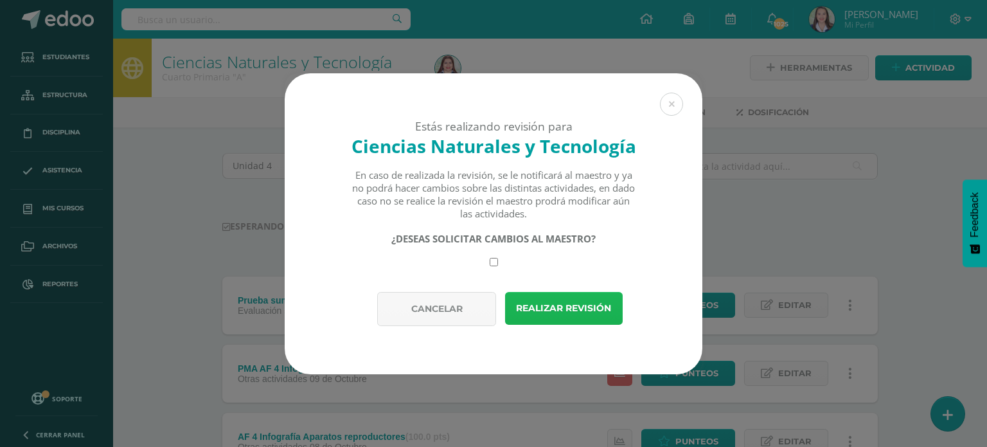
drag, startPoint x: 600, startPoint y: 303, endPoint x: 599, endPoint y: 293, distance: 10.4
click at [600, 303] on button "Realizar revisión" at bounding box center [564, 308] width 118 height 33
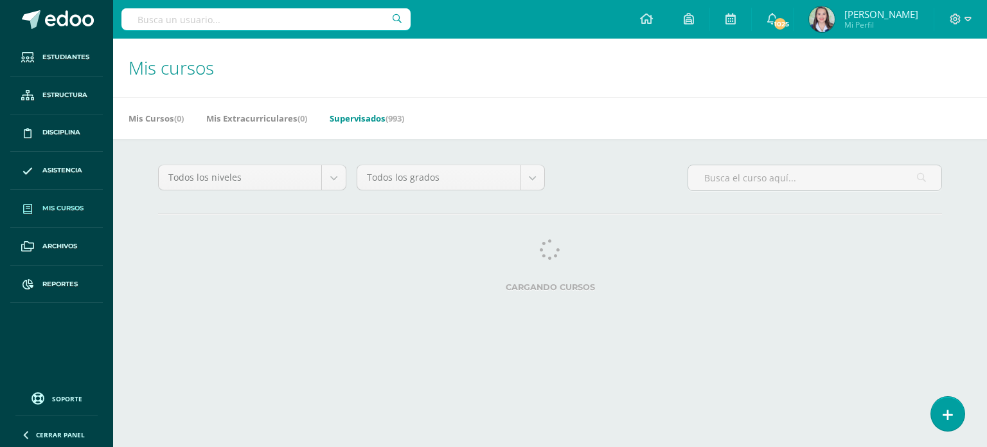
select select "6"
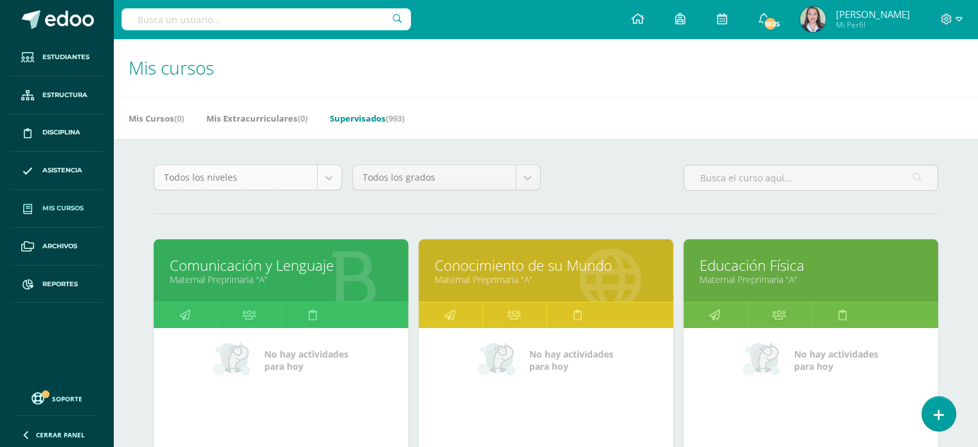
click at [705, 176] on input "text" at bounding box center [810, 177] width 253 height 25
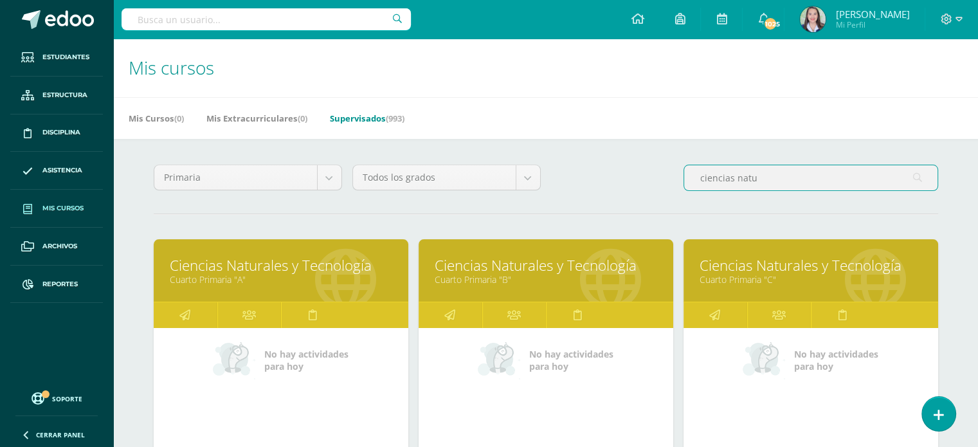
type input "ciencias natu"
click at [521, 273] on link "Ciencias Naturales y Tecnología" at bounding box center [546, 265] width 222 height 20
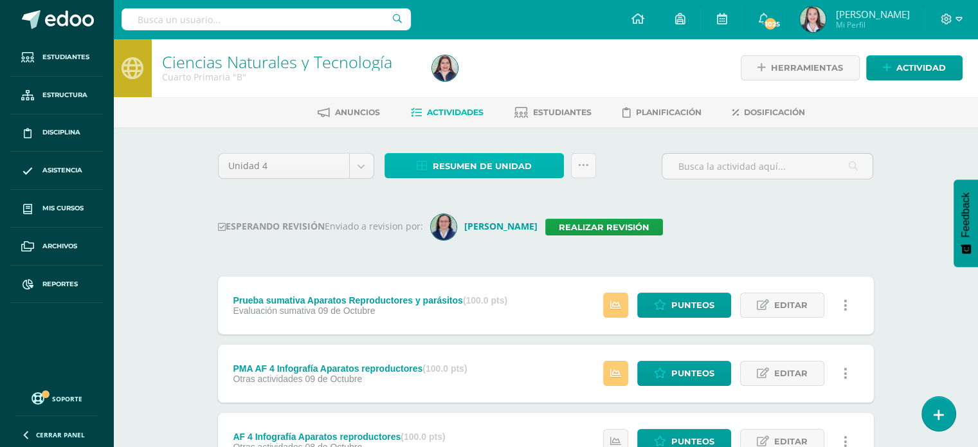
click at [411, 164] on link "Resumen de unidad" at bounding box center [473, 165] width 179 height 25
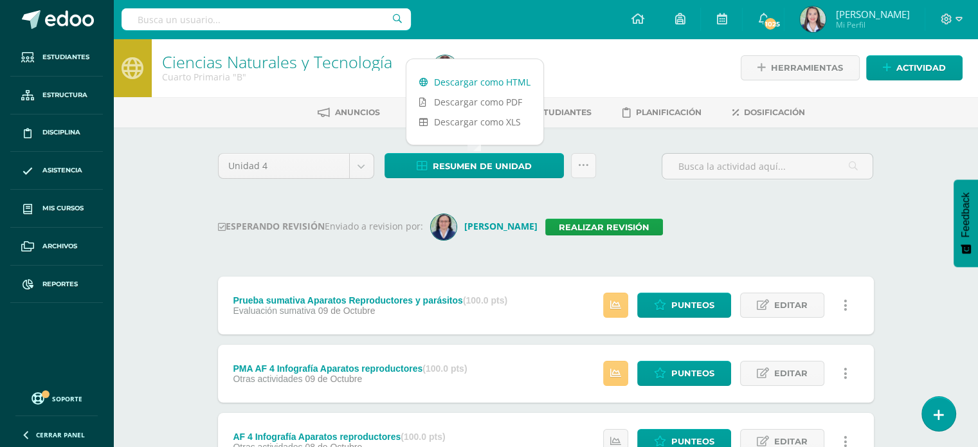
click at [428, 79] on link "Descargar como HTML" at bounding box center [474, 82] width 137 height 20
click at [565, 231] on link "Realizar revisión" at bounding box center [604, 227] width 118 height 17
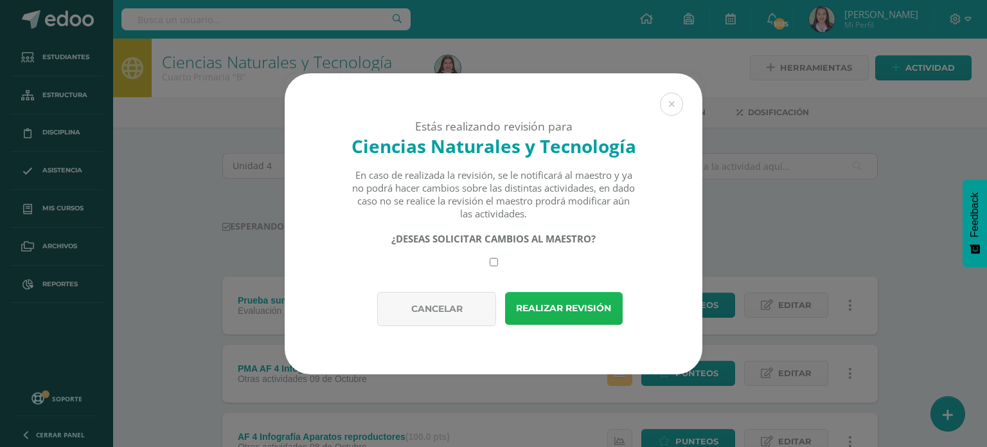
click at [597, 309] on button "Realizar revisión" at bounding box center [564, 308] width 118 height 33
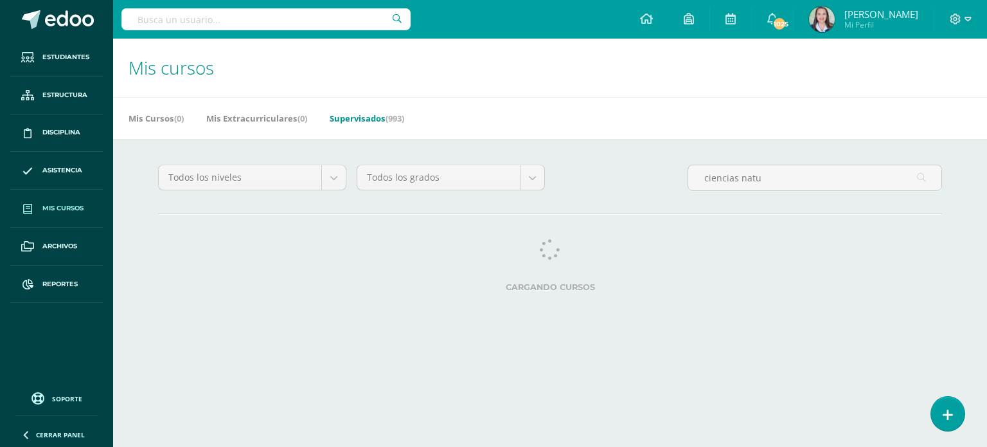
select select "6"
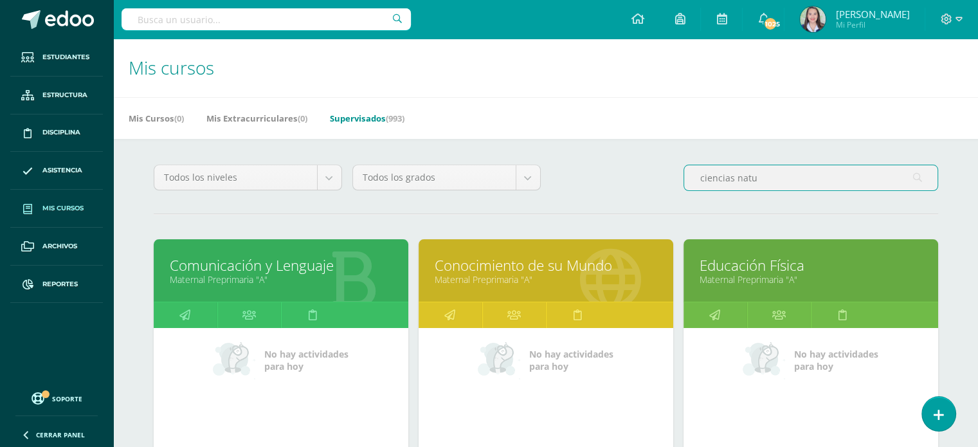
click at [792, 179] on input "ciencias natu" at bounding box center [810, 177] width 253 height 25
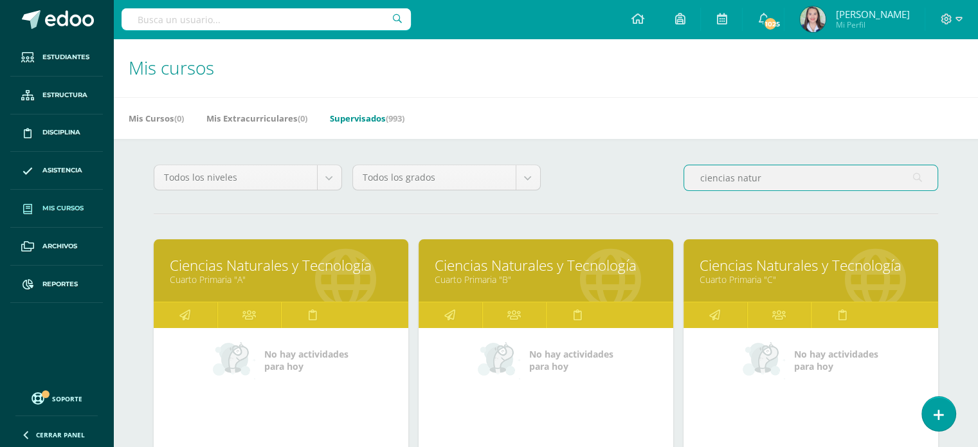
type input "ciencias natur"
click at [749, 276] on link "Cuarto Primaria "C"" at bounding box center [810, 279] width 222 height 12
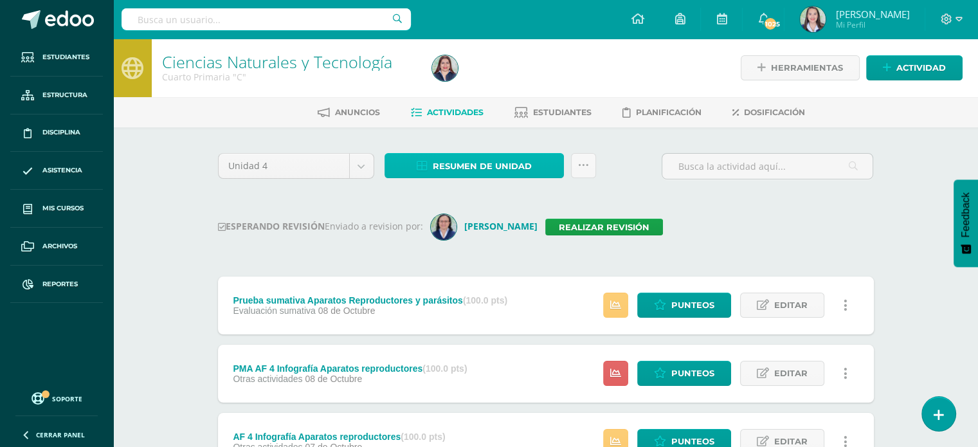
click at [467, 163] on span "Resumen de unidad" at bounding box center [482, 166] width 99 height 24
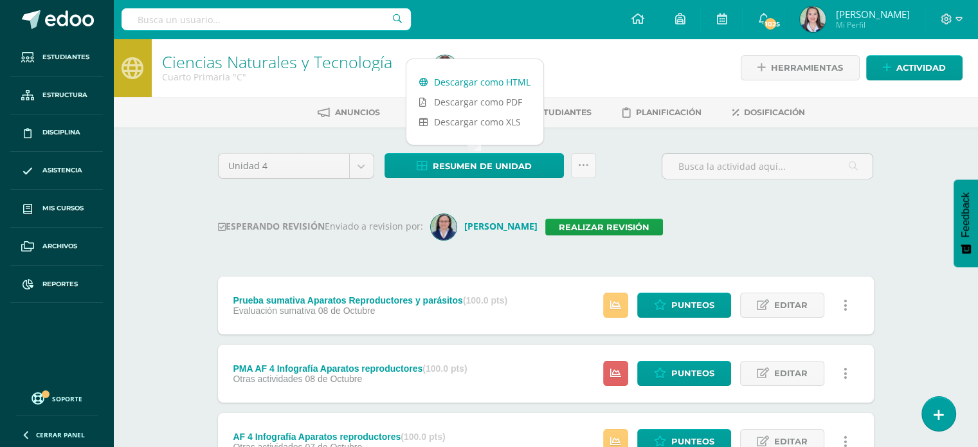
click at [474, 81] on link "Descargar como HTML" at bounding box center [474, 82] width 137 height 20
click at [619, 231] on link "Realizar revisión" at bounding box center [604, 227] width 118 height 17
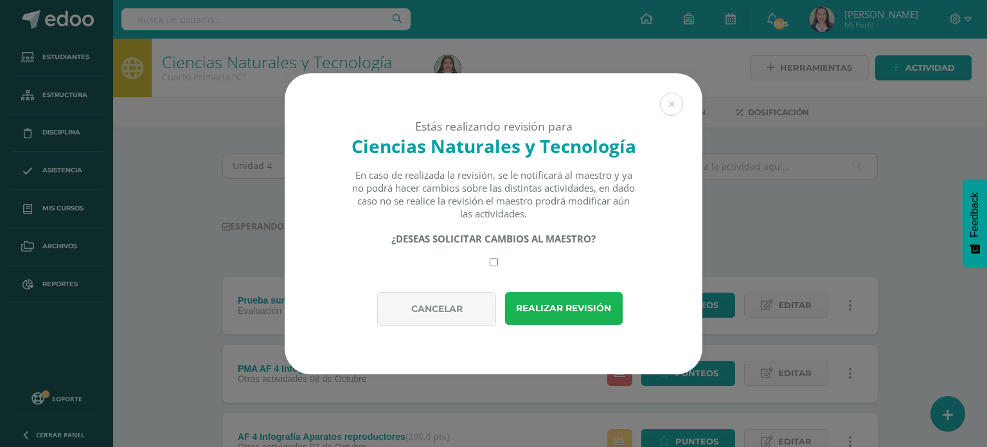
click at [591, 311] on button "Realizar revisión" at bounding box center [564, 308] width 118 height 33
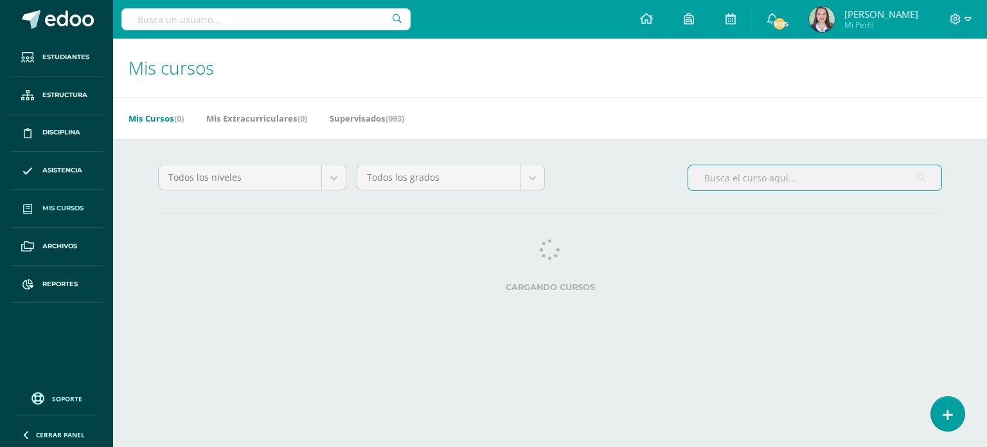
click at [707, 179] on input "text" at bounding box center [815, 177] width 253 height 25
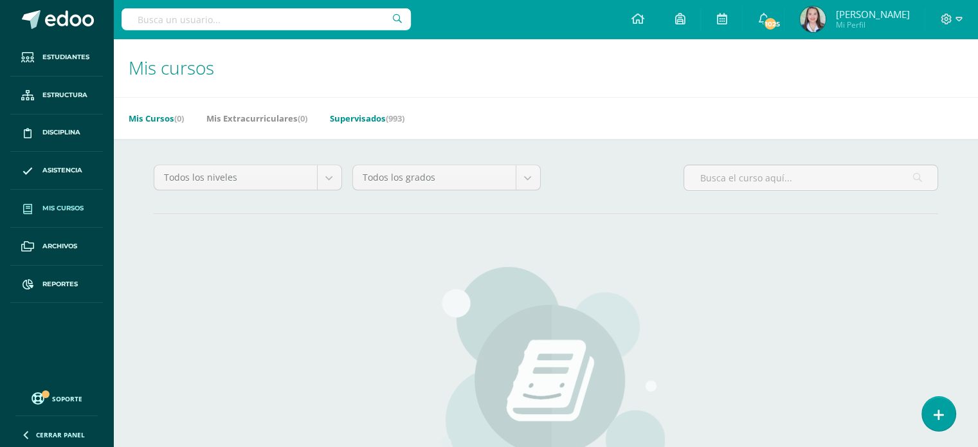
click at [404, 119] on span "(993)" at bounding box center [395, 119] width 19 height 12
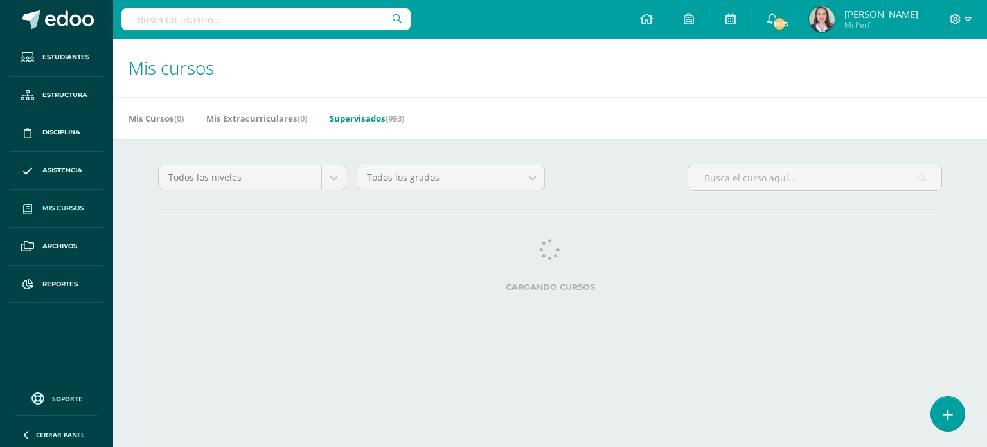
click at [329, 182] on body "Estudiantes Estructura Disciplina Asistencia Mis cursos Archivos Reportes Sopor…" at bounding box center [493, 161] width 987 height 323
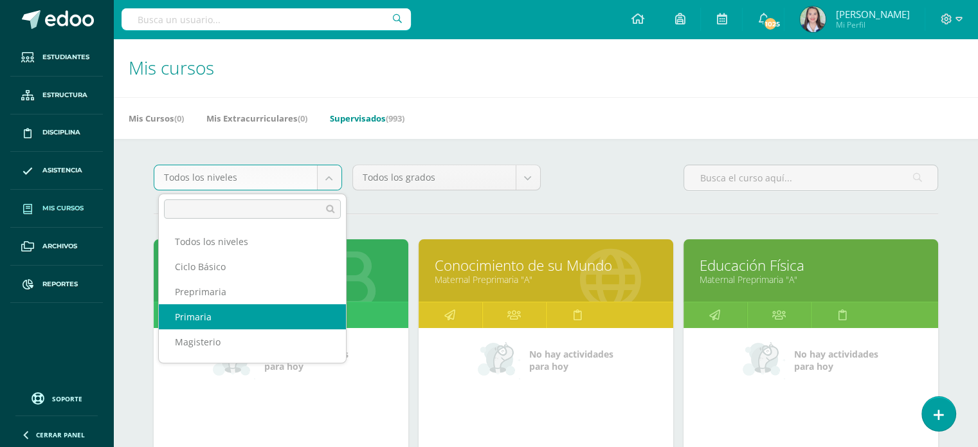
select select "6"
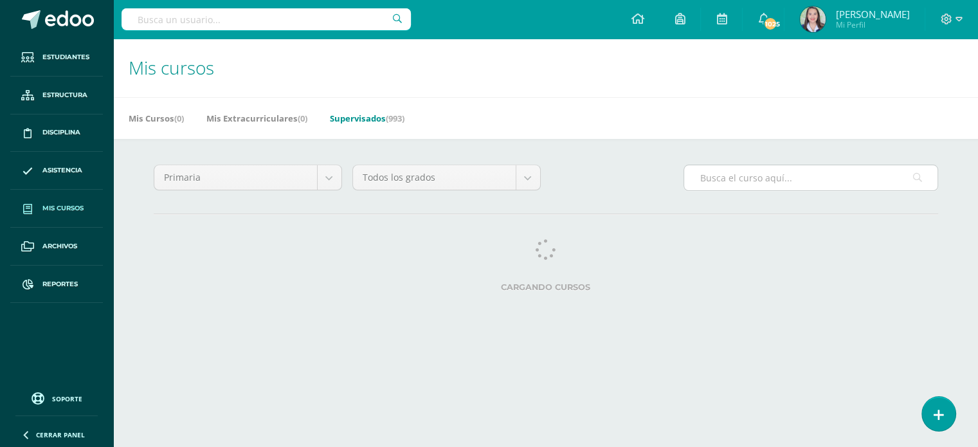
click at [775, 176] on input "text" at bounding box center [810, 177] width 253 height 25
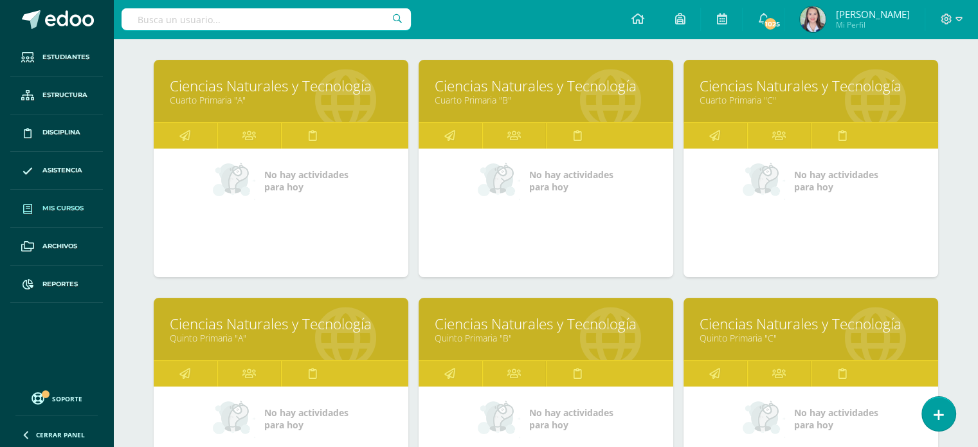
scroll to position [193, 0]
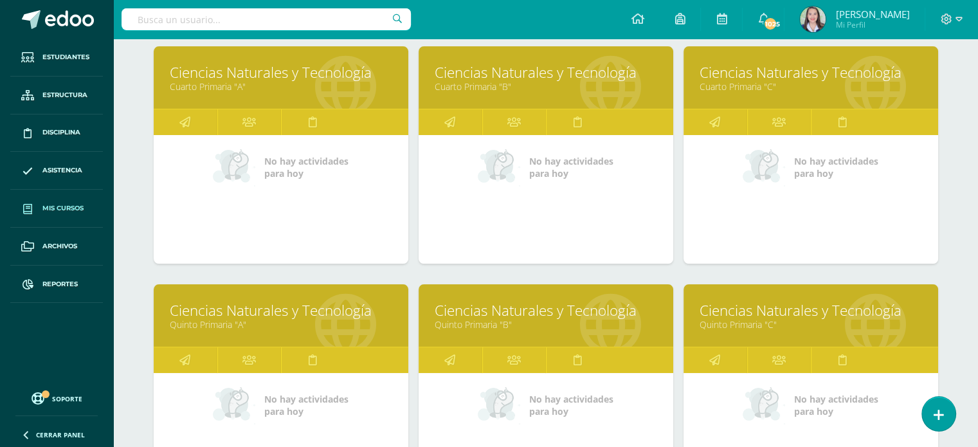
type input "ciencias natu"
click at [285, 323] on link "Quinto Primaria "A"" at bounding box center [281, 324] width 222 height 12
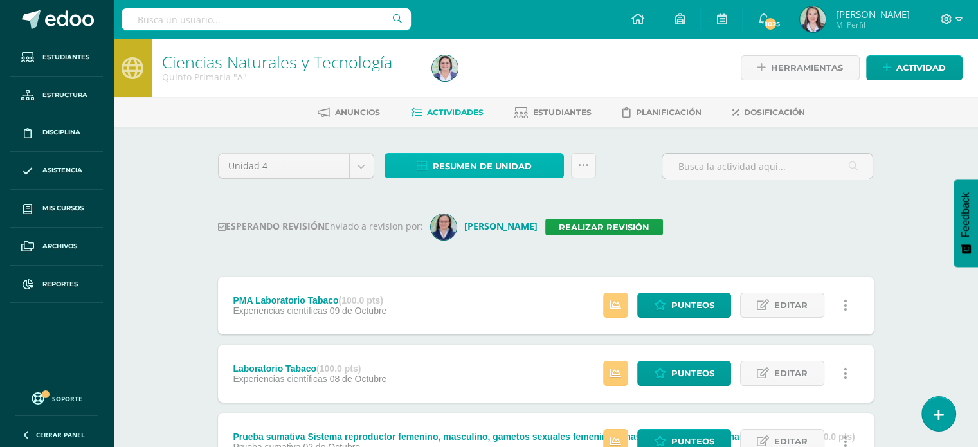
click at [419, 165] on icon at bounding box center [422, 166] width 11 height 11
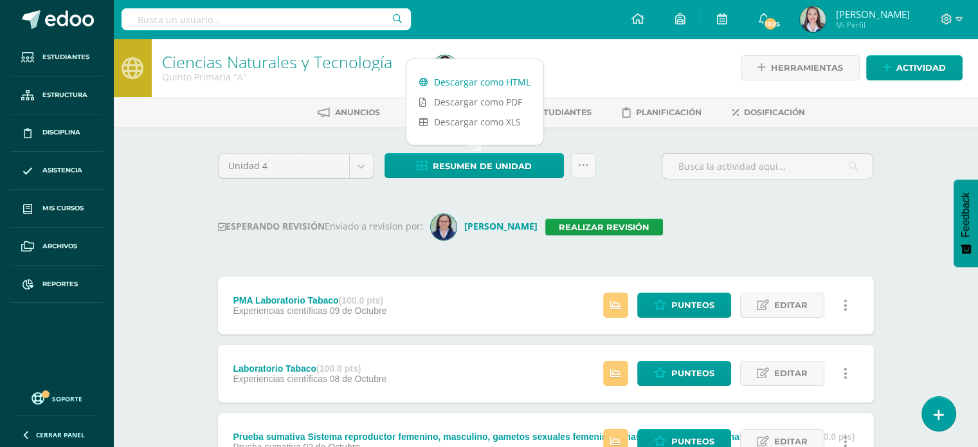
click at [436, 84] on link "Descargar como HTML" at bounding box center [474, 82] width 137 height 20
click at [577, 227] on link "Realizar revisión" at bounding box center [604, 227] width 118 height 17
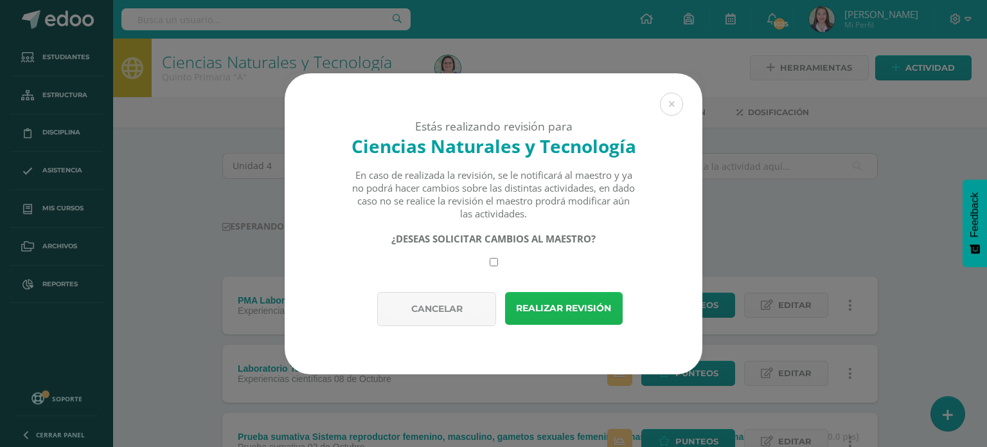
click at [605, 302] on button "Realizar revisión" at bounding box center [564, 308] width 118 height 33
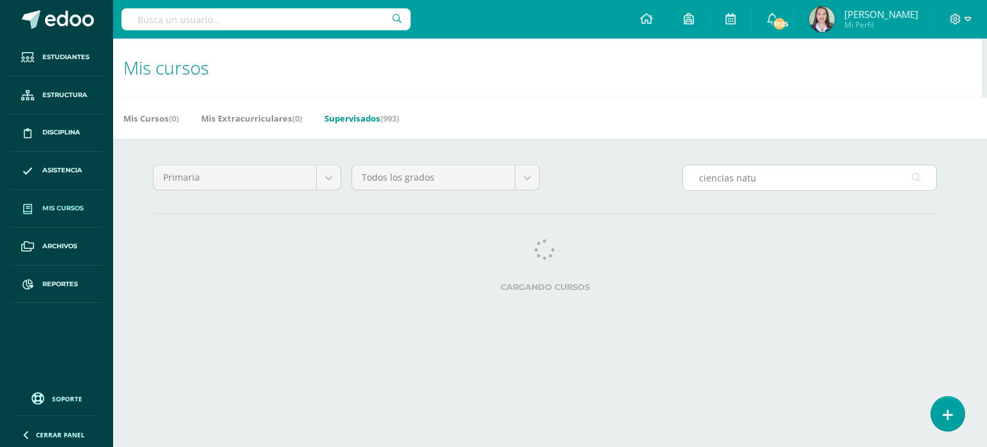
click at [771, 177] on input "ciencias natu" at bounding box center [809, 177] width 253 height 25
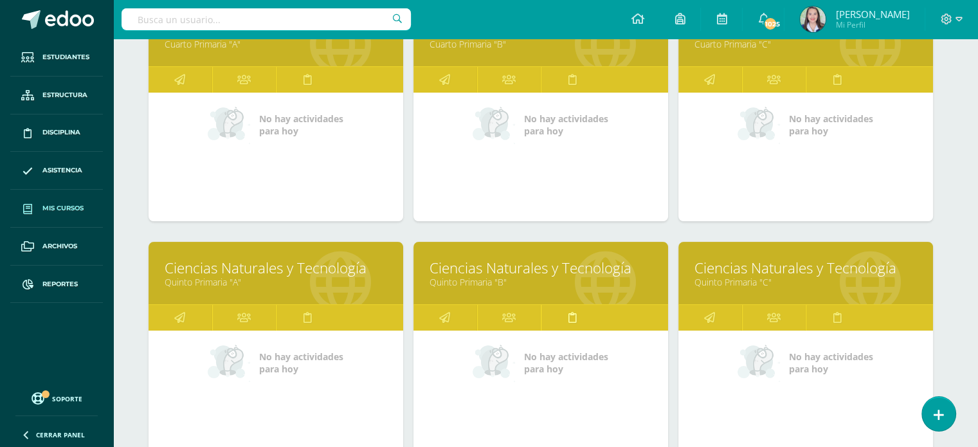
scroll to position [257, 5]
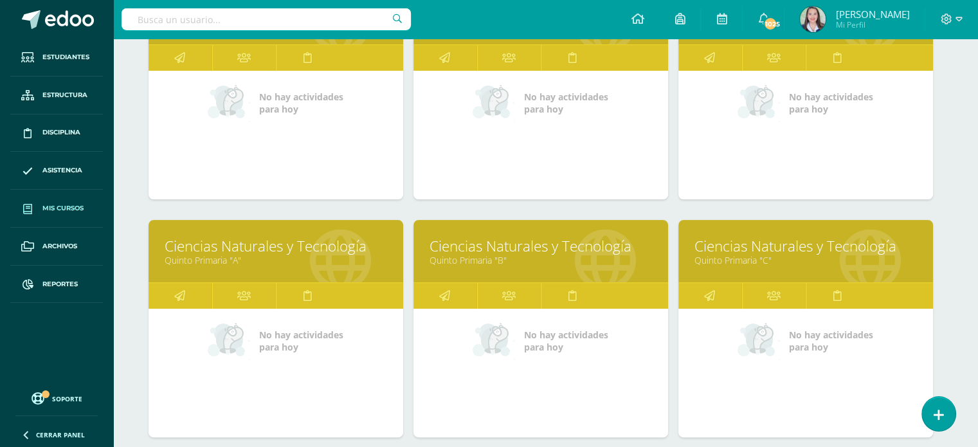
type input "ciencias natur"
click at [511, 255] on link "Quinto Primaria "B"" at bounding box center [540, 260] width 222 height 12
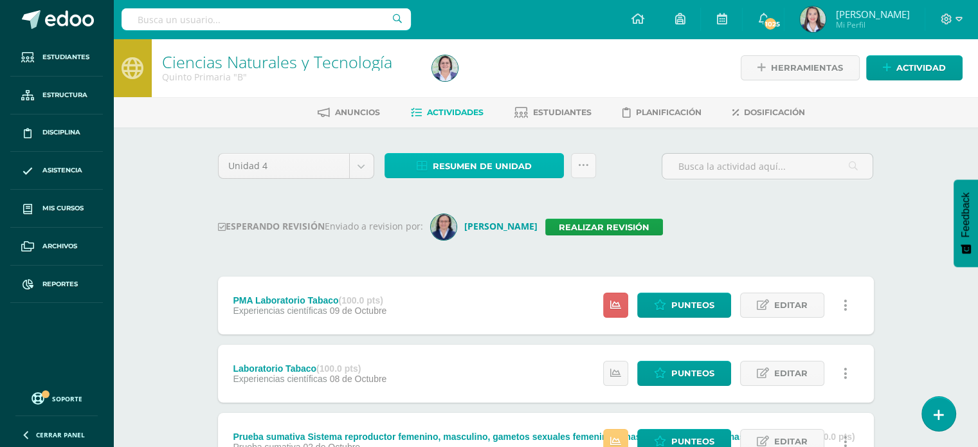
click at [433, 168] on span "Resumen de unidad" at bounding box center [482, 166] width 99 height 24
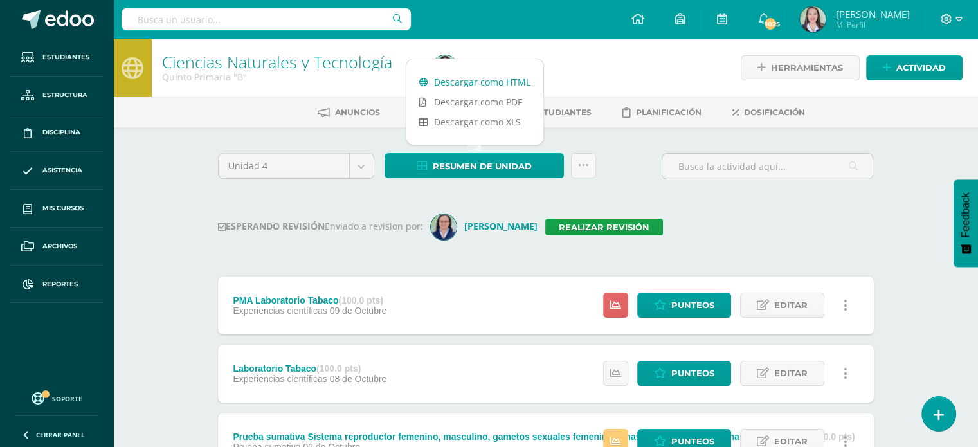
click at [453, 78] on link "Descargar como HTML" at bounding box center [474, 82] width 137 height 20
click at [615, 220] on link "Realizar revisión" at bounding box center [604, 227] width 118 height 17
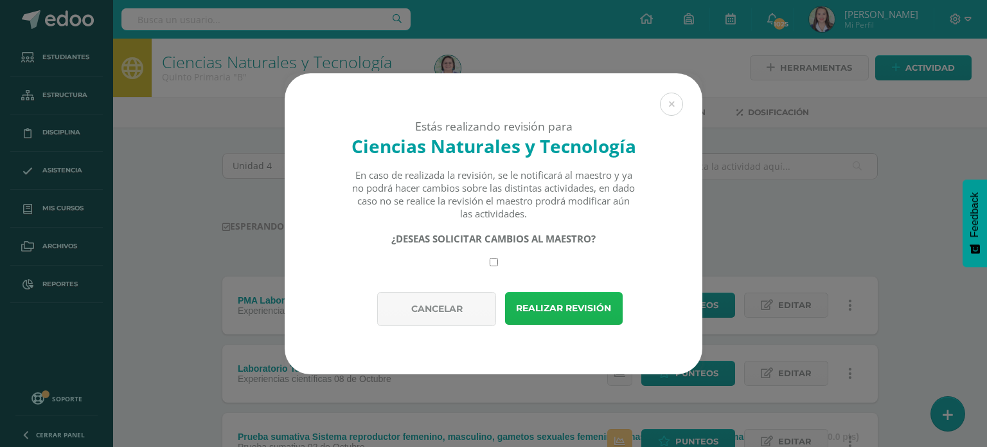
click at [584, 295] on button "Realizar revisión" at bounding box center [564, 308] width 118 height 33
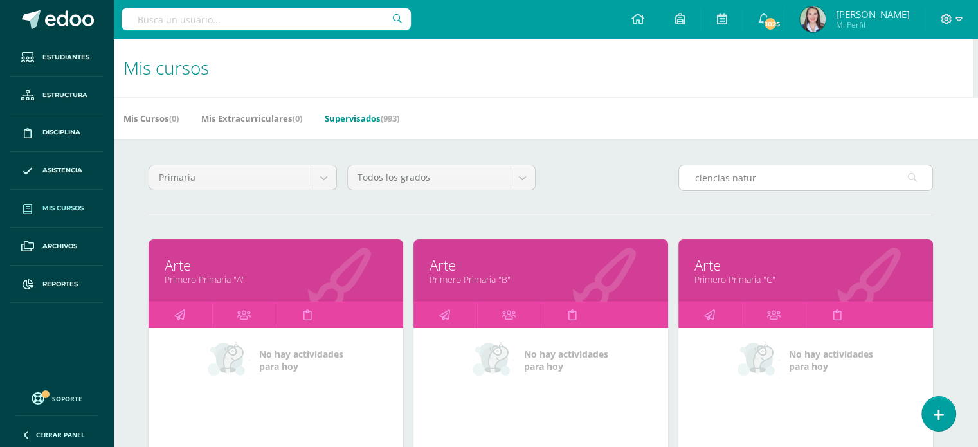
click at [765, 182] on input "ciencias natur" at bounding box center [805, 177] width 253 height 25
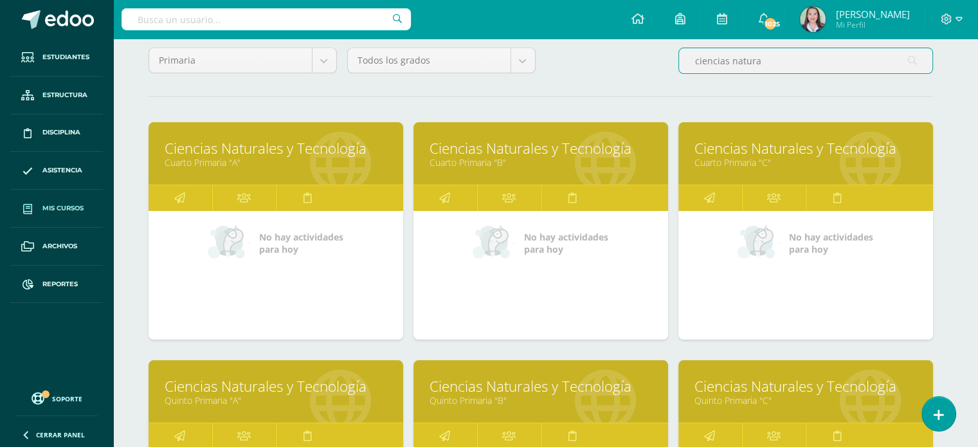
scroll to position [129, 5]
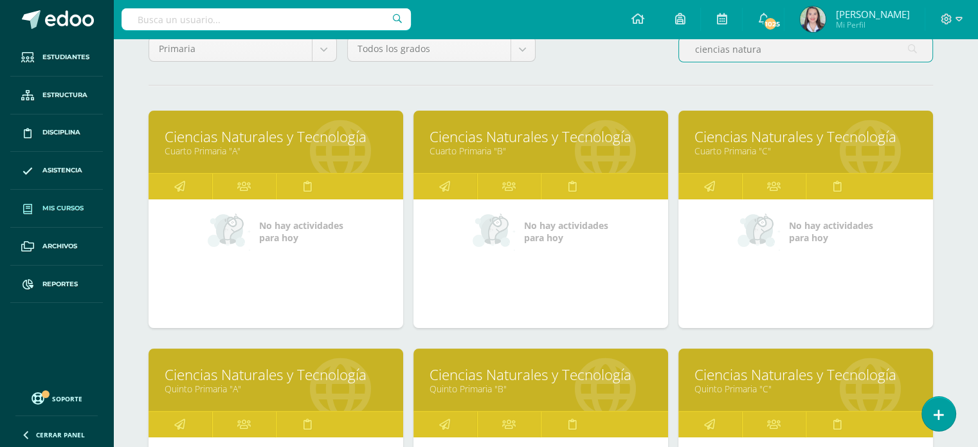
type input "ciencias natura"
click at [758, 387] on link "Quinto Primaria "C"" at bounding box center [805, 389] width 222 height 12
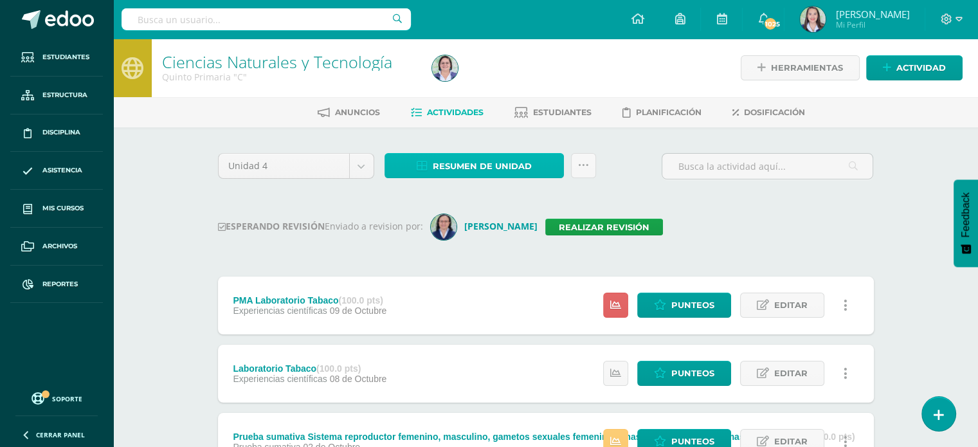
click at [446, 165] on span "Resumen de unidad" at bounding box center [482, 166] width 99 height 24
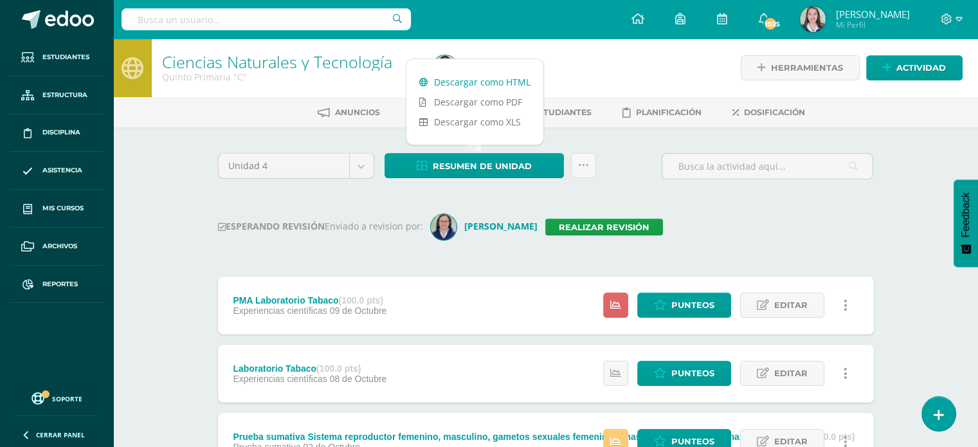
click at [448, 77] on link "Descargar como HTML" at bounding box center [474, 82] width 137 height 20
click at [601, 222] on link "Realizar revisión" at bounding box center [604, 227] width 118 height 17
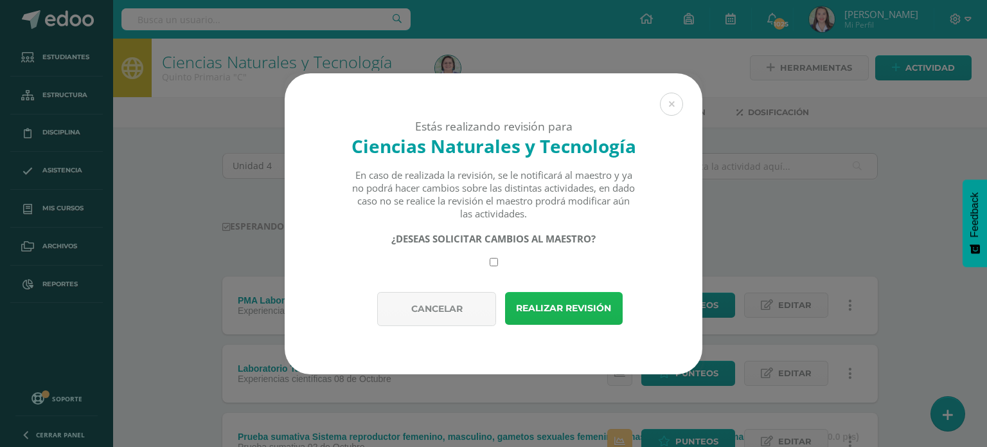
click at [593, 306] on button "Realizar revisión" at bounding box center [564, 308] width 118 height 33
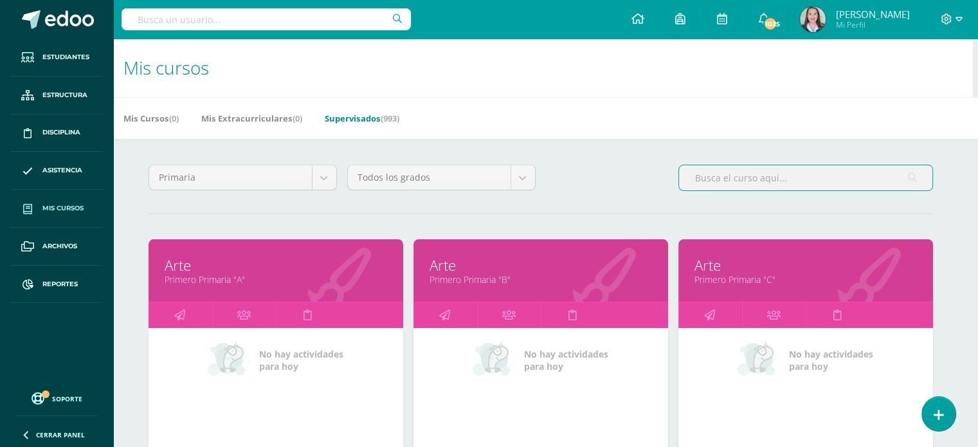
click at [793, 174] on input "text" at bounding box center [805, 177] width 253 height 25
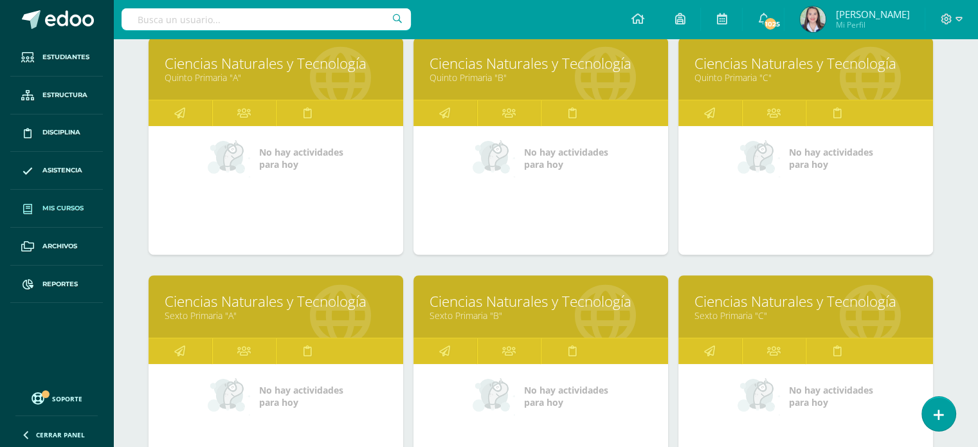
scroll to position [442, 5]
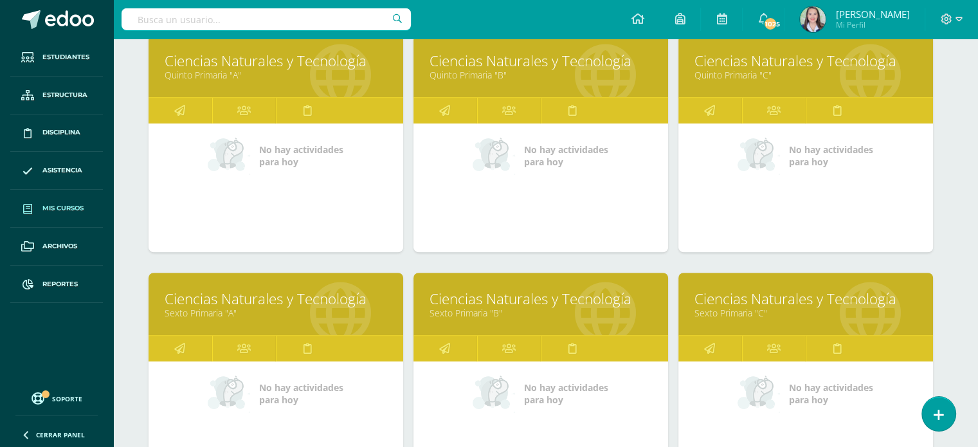
type input "ciencias naturales"
click at [230, 311] on link "Sexto Primaria "A"" at bounding box center [276, 313] width 222 height 12
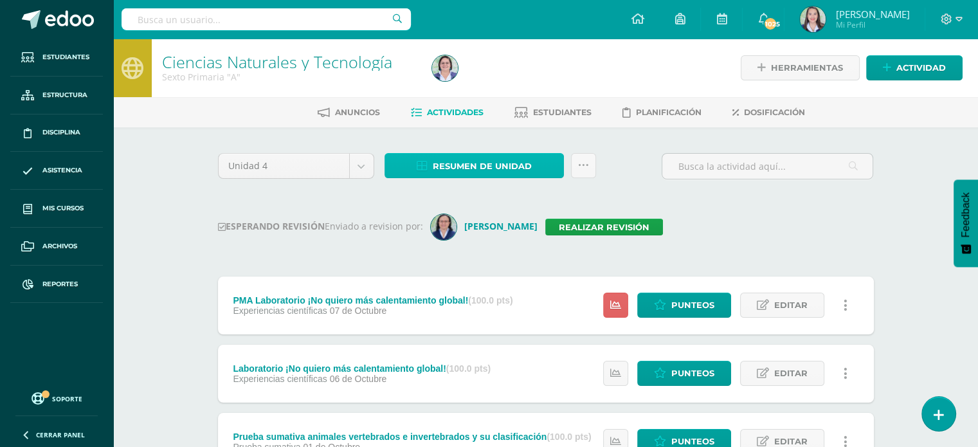
click at [427, 161] on icon at bounding box center [422, 166] width 11 height 11
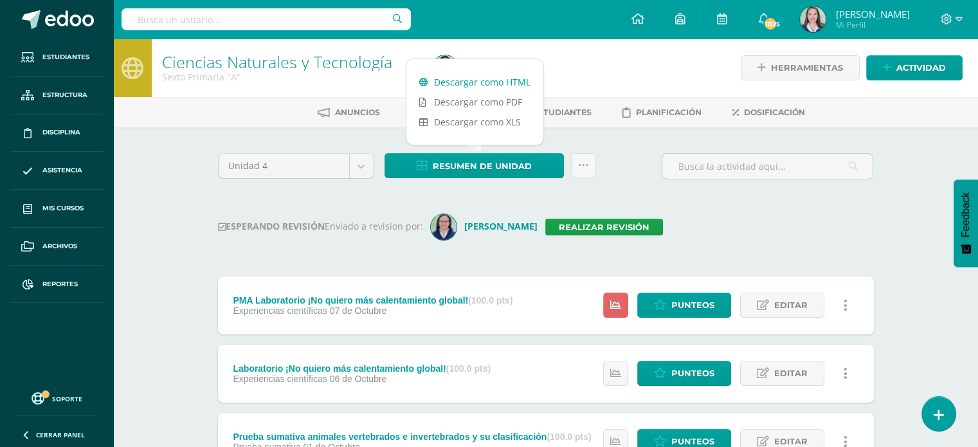
click at [424, 86] on icon at bounding box center [423, 82] width 9 height 9
click at [606, 226] on link "Realizar revisión" at bounding box center [604, 227] width 118 height 17
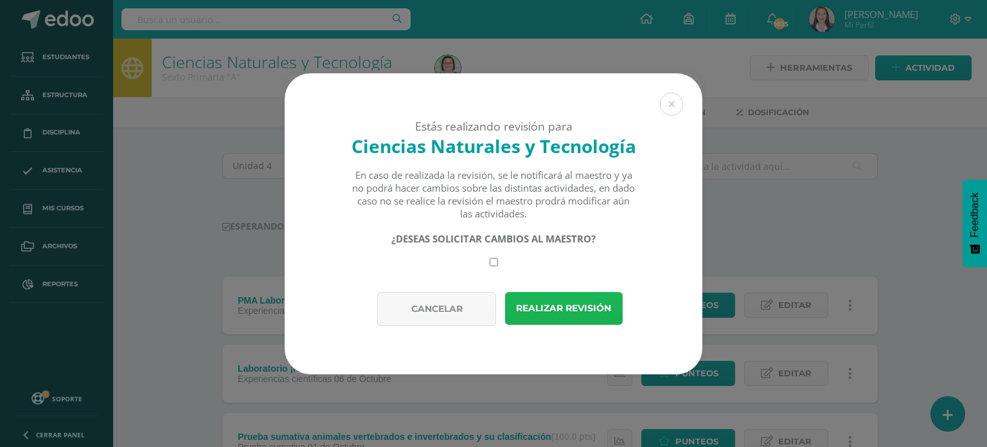
click at [573, 300] on button "Realizar revisión" at bounding box center [564, 308] width 118 height 33
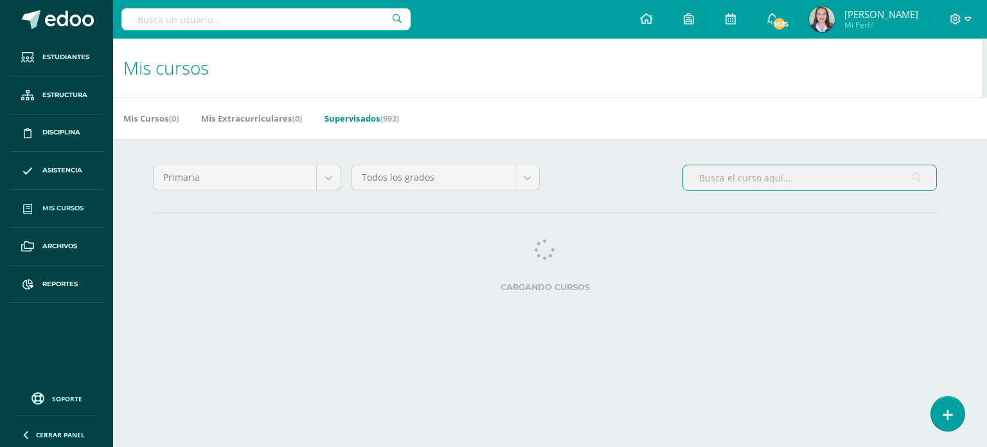
click at [797, 177] on input "text" at bounding box center [809, 177] width 253 height 25
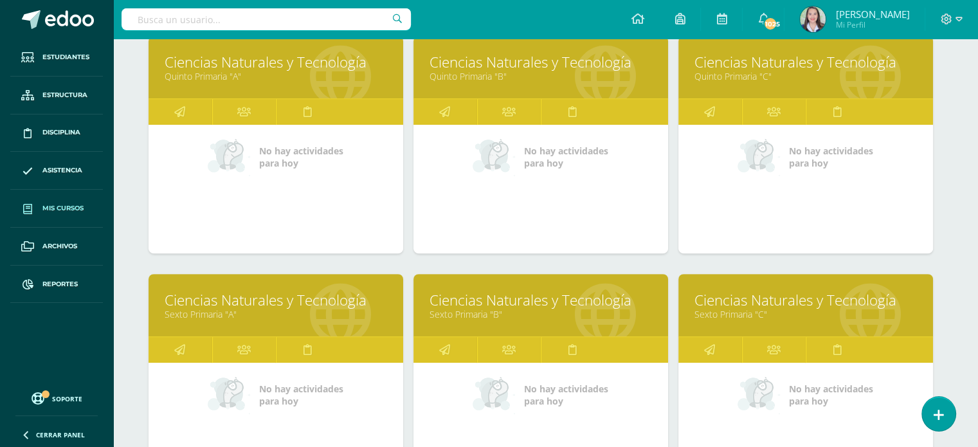
scroll to position [450, 5]
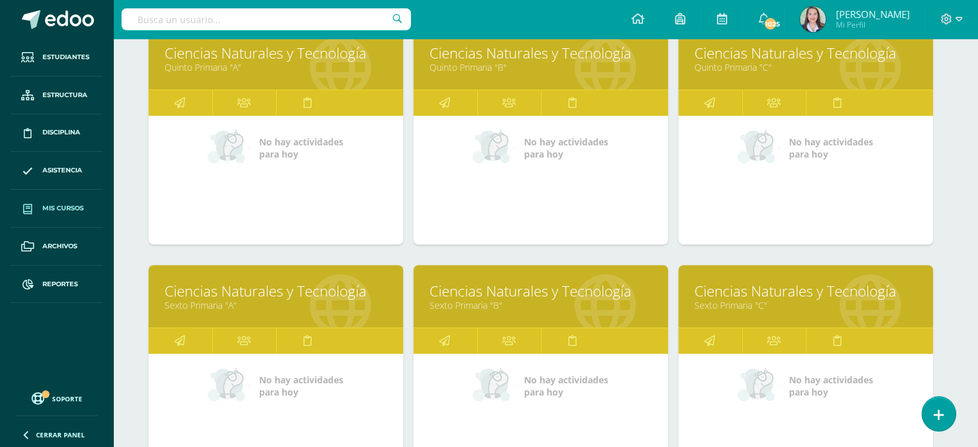
type input "ciencias naturale"
click at [543, 309] on link "Sexto Primaria "B"" at bounding box center [540, 305] width 222 height 12
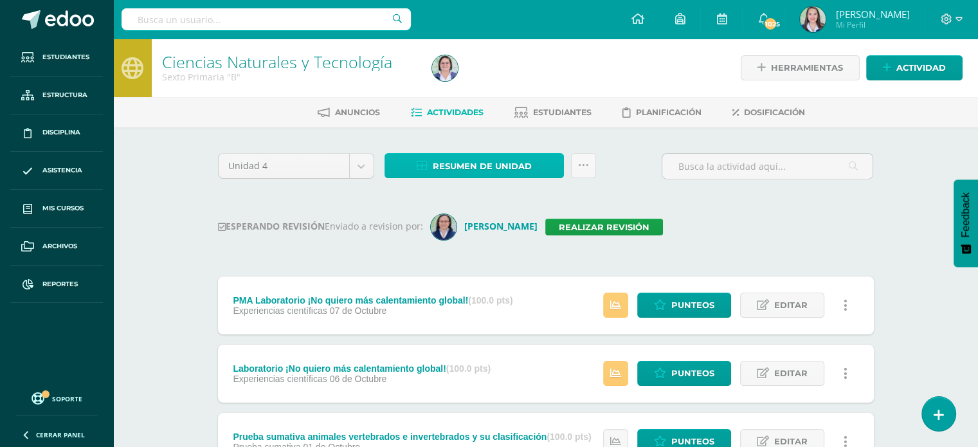
click at [455, 166] on span "Resumen de unidad" at bounding box center [482, 166] width 99 height 24
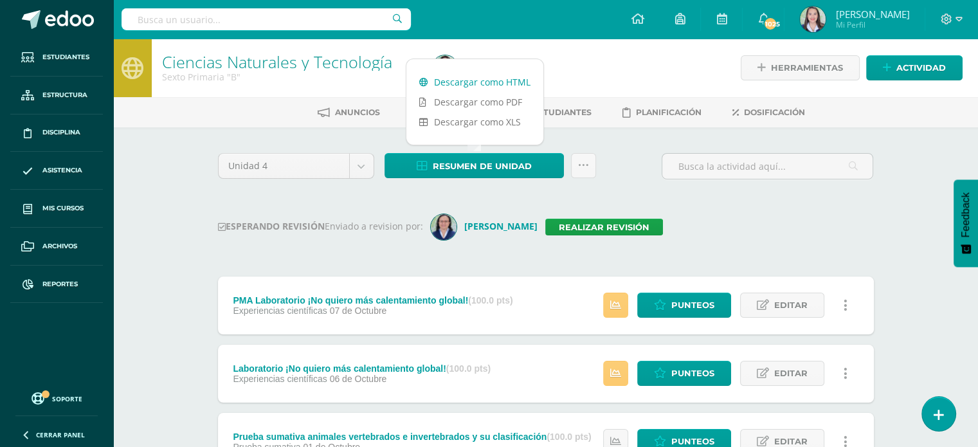
click at [445, 77] on link "Descargar como HTML" at bounding box center [474, 82] width 137 height 20
click at [572, 223] on link "Realizar revisión" at bounding box center [604, 227] width 118 height 17
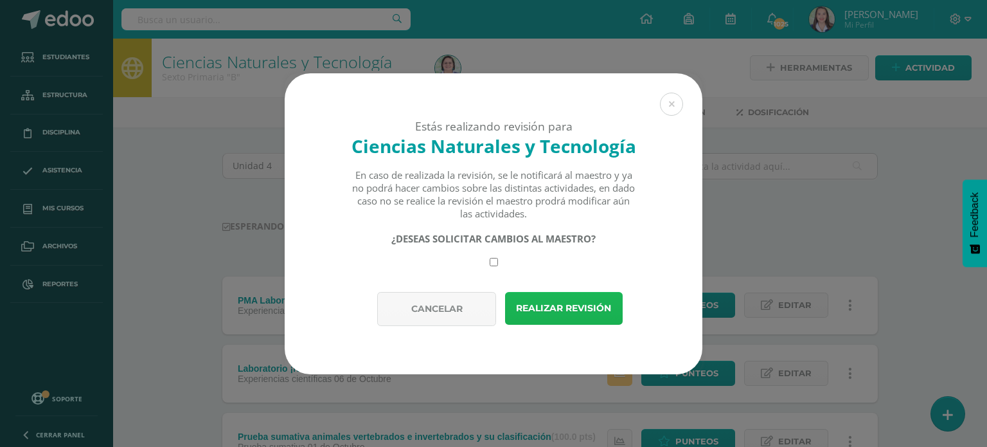
click at [600, 307] on button "Realizar revisión" at bounding box center [564, 308] width 118 height 33
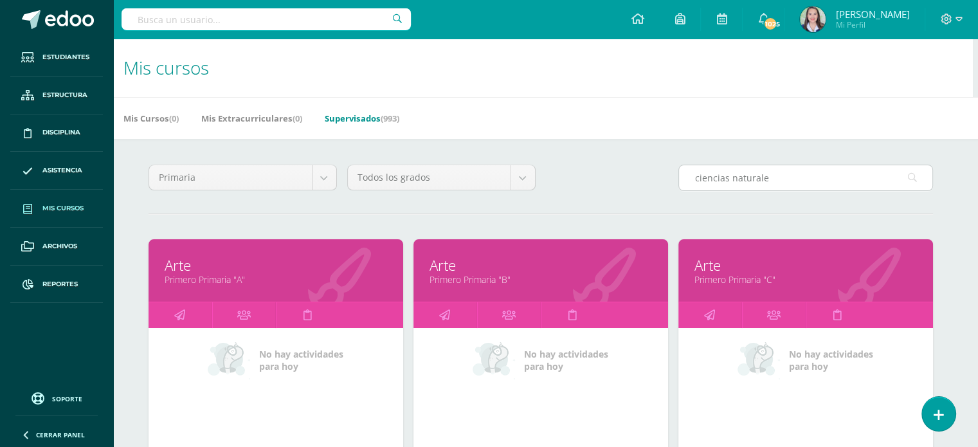
click at [793, 180] on input "ciencias naturale" at bounding box center [805, 177] width 253 height 25
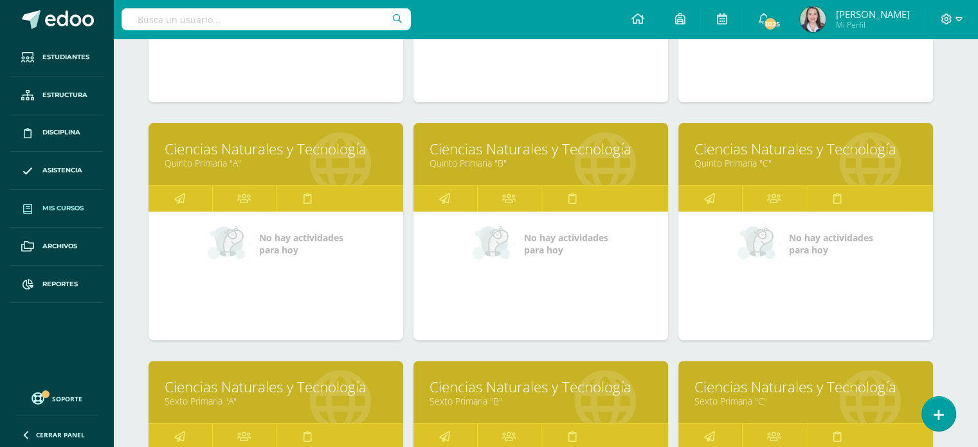
scroll to position [386, 5]
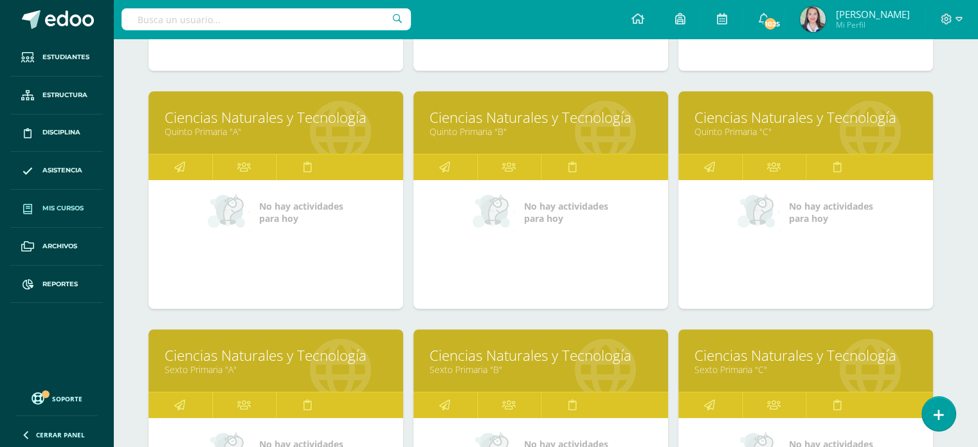
type input "ciencias naturales"
click at [761, 370] on link "Sexto Primaria "C"" at bounding box center [805, 369] width 222 height 12
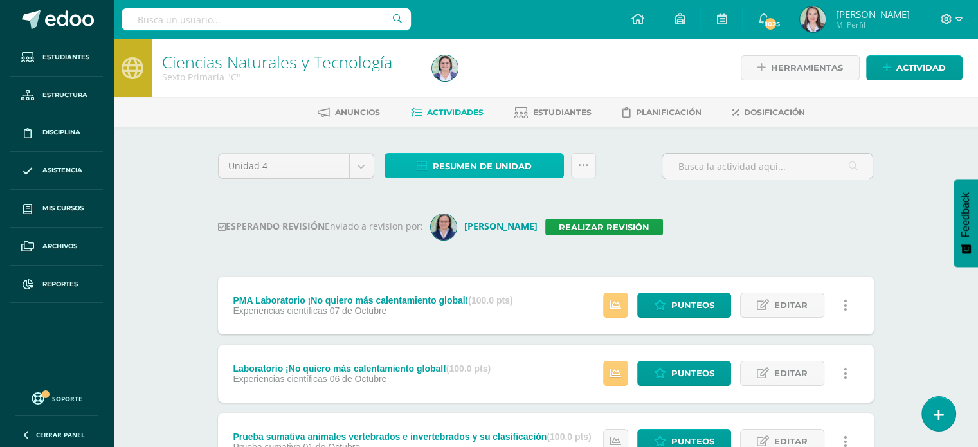
click at [435, 167] on span "Resumen de unidad" at bounding box center [482, 166] width 99 height 24
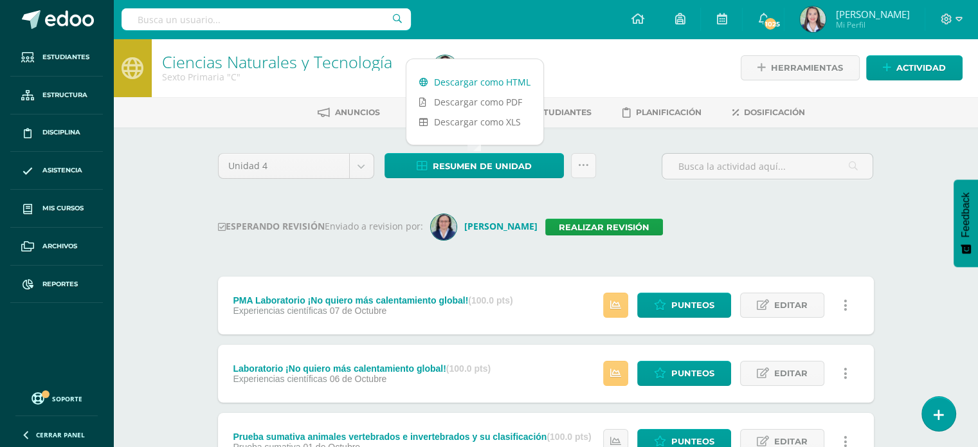
click at [447, 76] on link "Descargar como HTML" at bounding box center [474, 82] width 137 height 20
click at [580, 228] on link "Realizar revisión" at bounding box center [604, 227] width 118 height 17
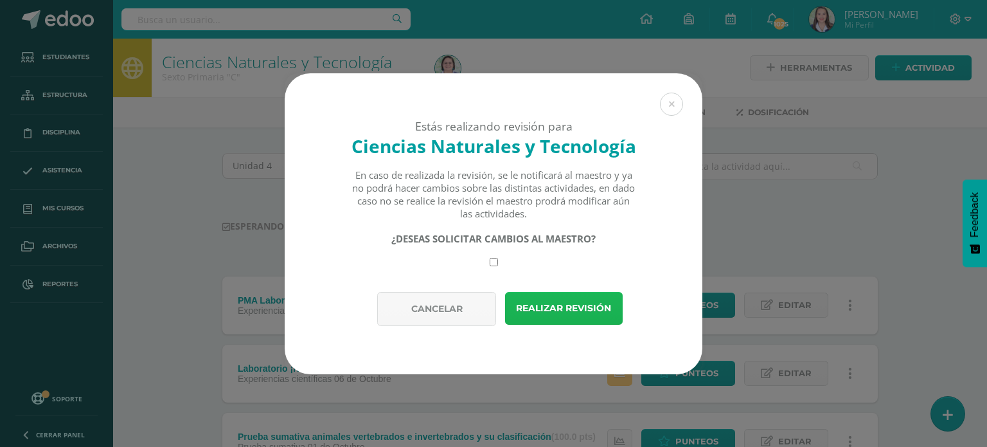
click at [593, 301] on button "Realizar revisión" at bounding box center [564, 308] width 118 height 33
